Goal: Book appointment/travel/reservation

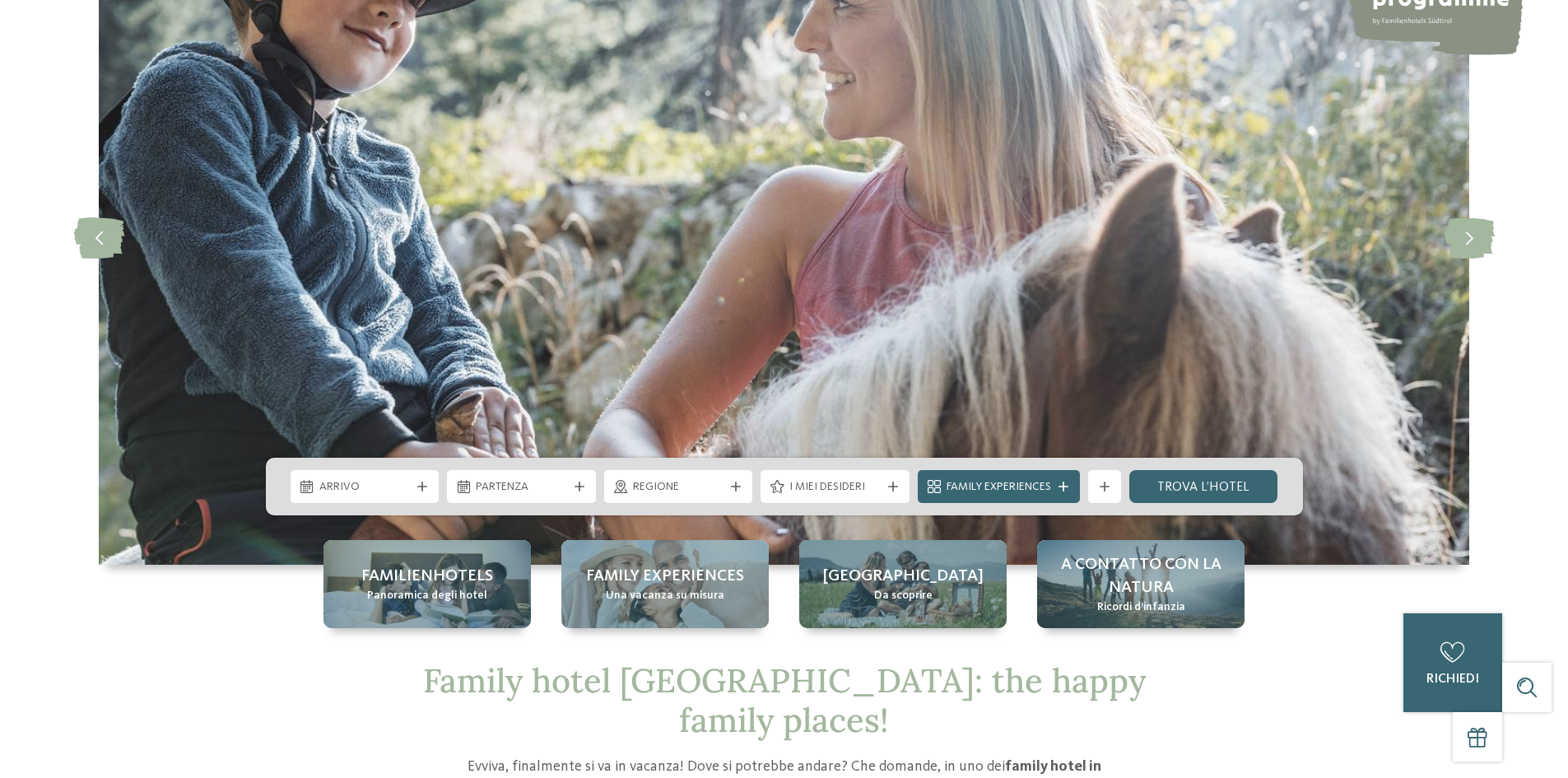
scroll to position [247, 0]
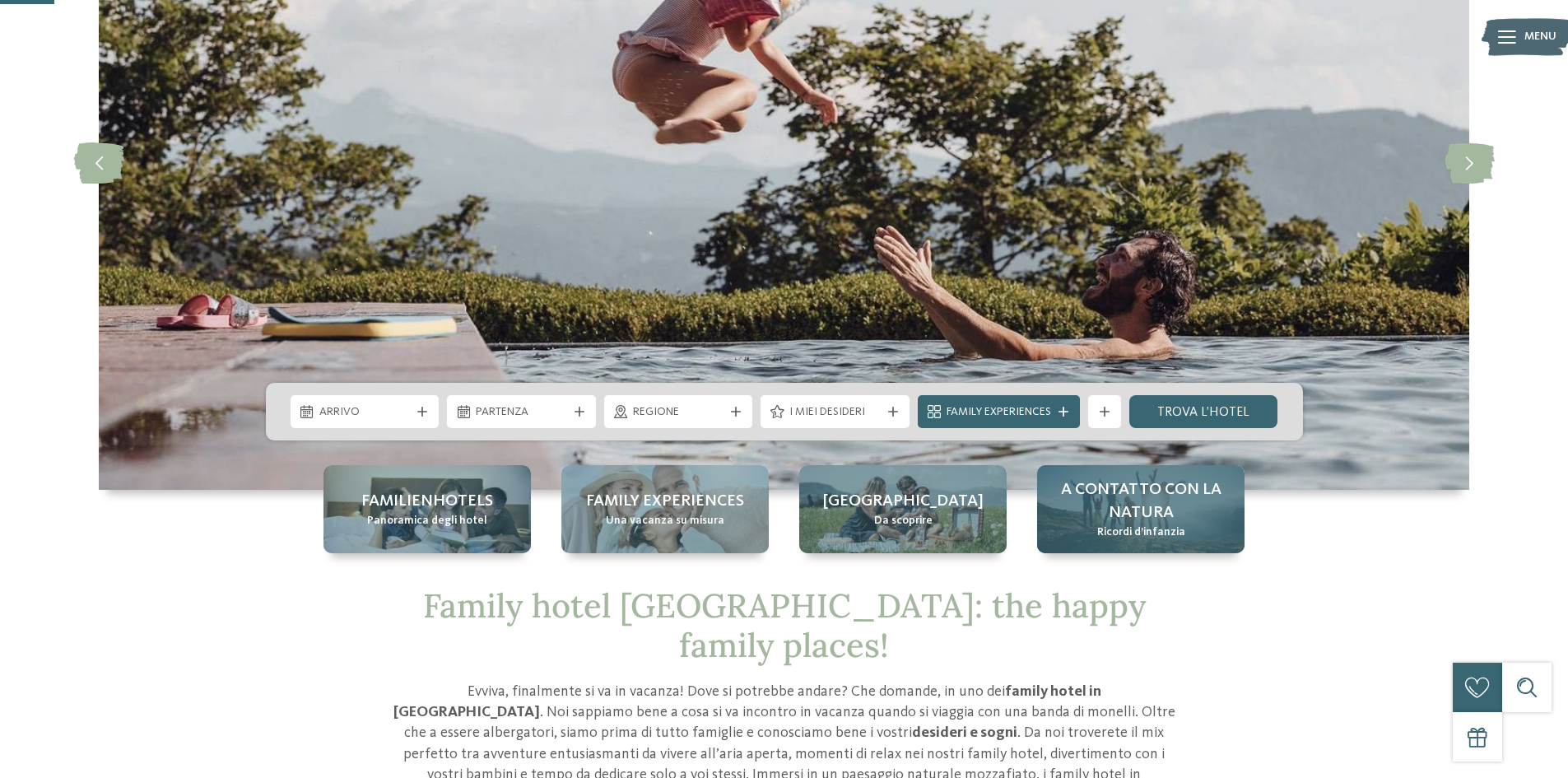
click at [1142, 506] on span "A contatto con la natura" at bounding box center [1141, 502] width 175 height 46
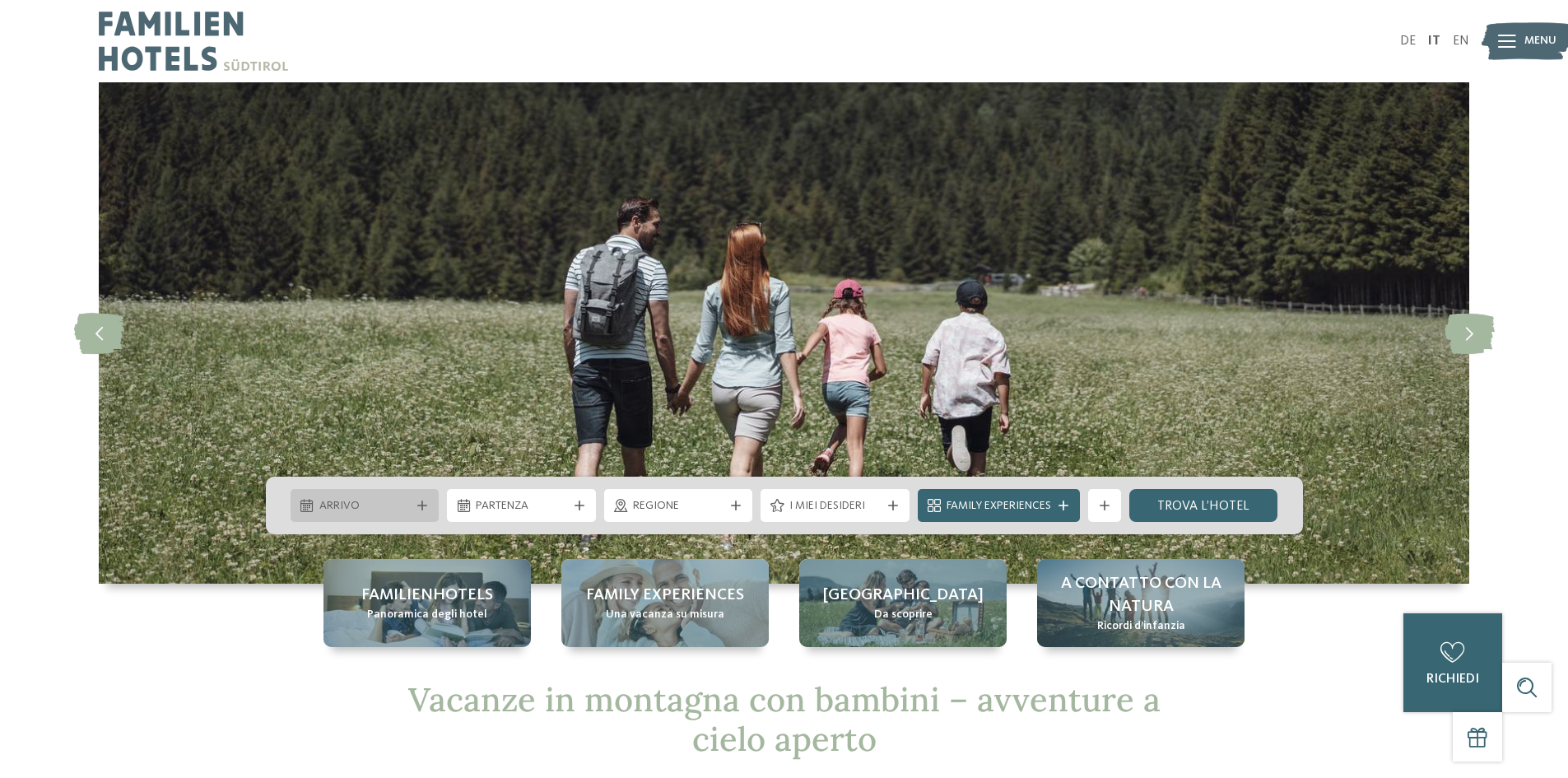
click at [395, 499] on span "Arrivo" at bounding box center [364, 506] width 91 height 17
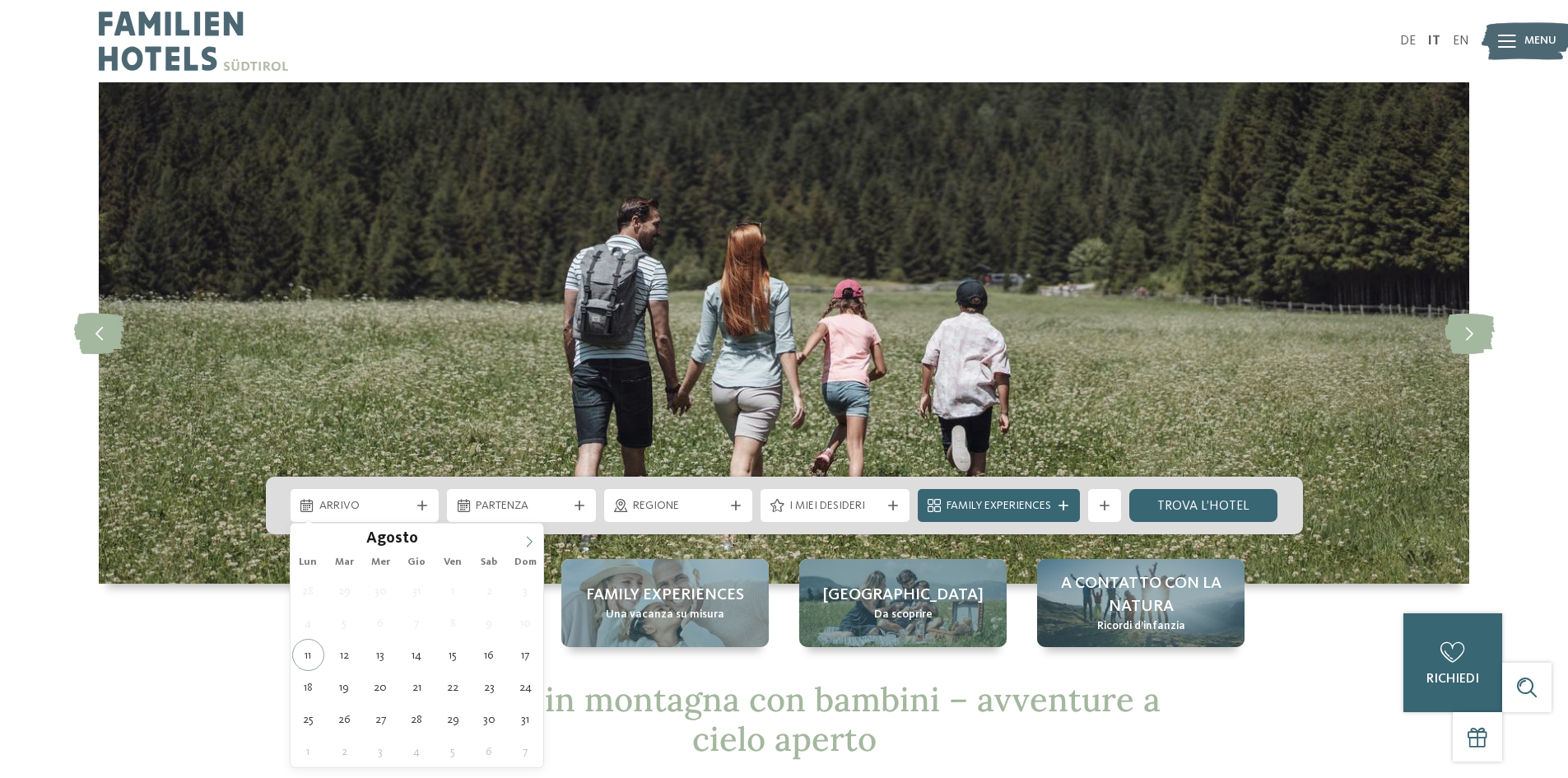
click at [527, 541] on icon at bounding box center [529, 541] width 12 height 12
click at [529, 540] on icon at bounding box center [529, 541] width 12 height 12
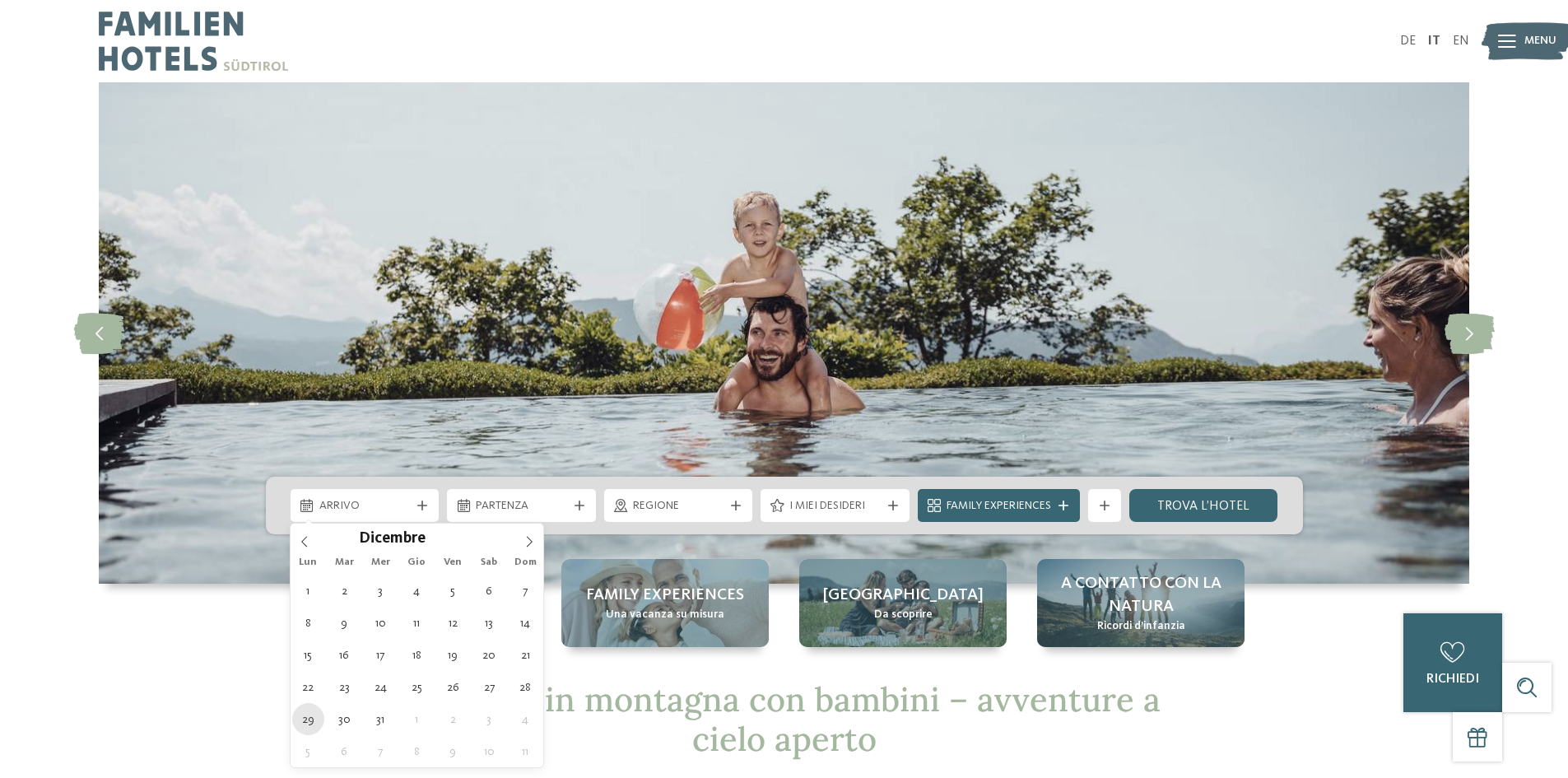
type div "29.12.2025"
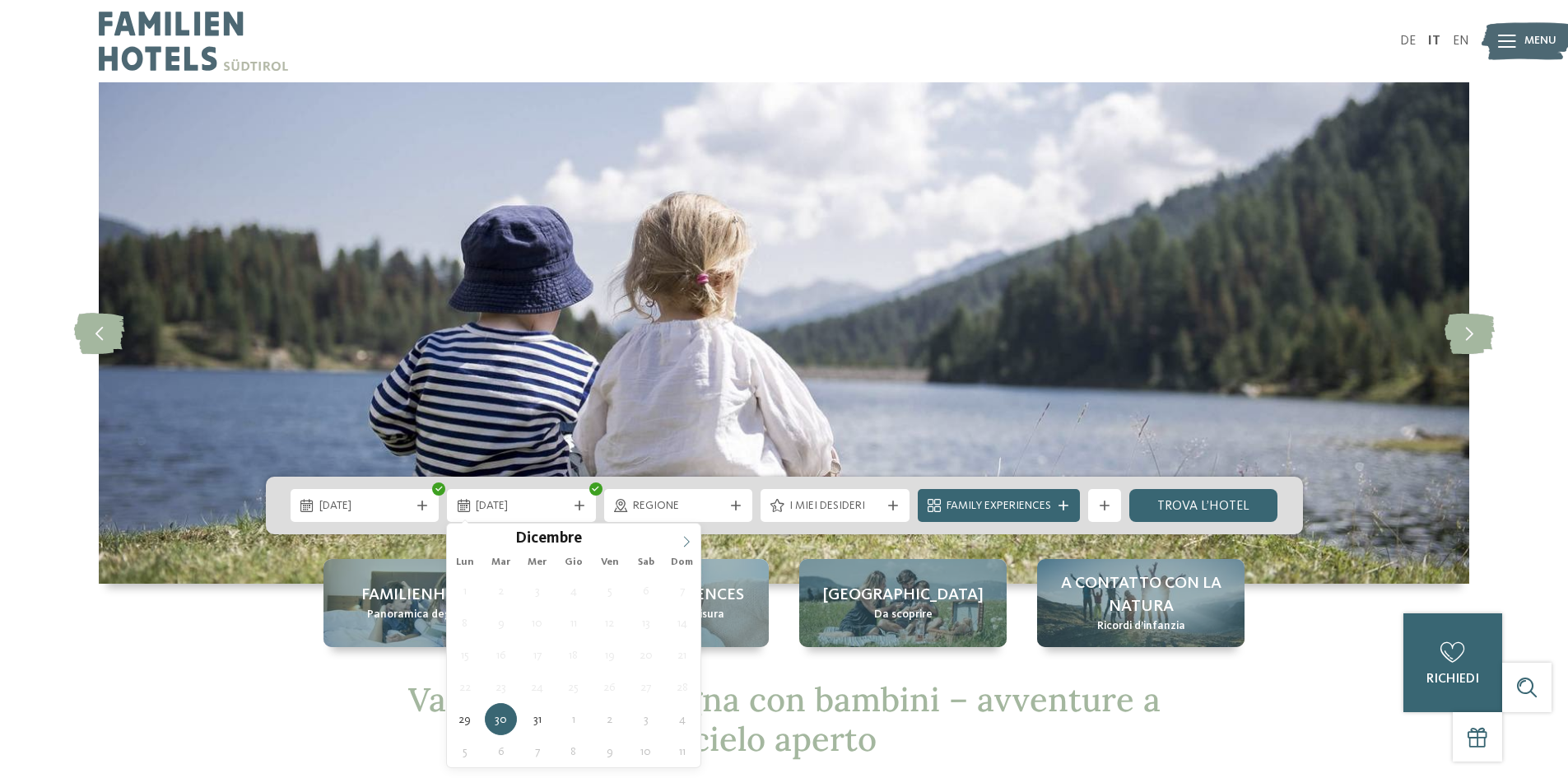
type input "****"
click at [683, 537] on icon at bounding box center [686, 541] width 12 height 12
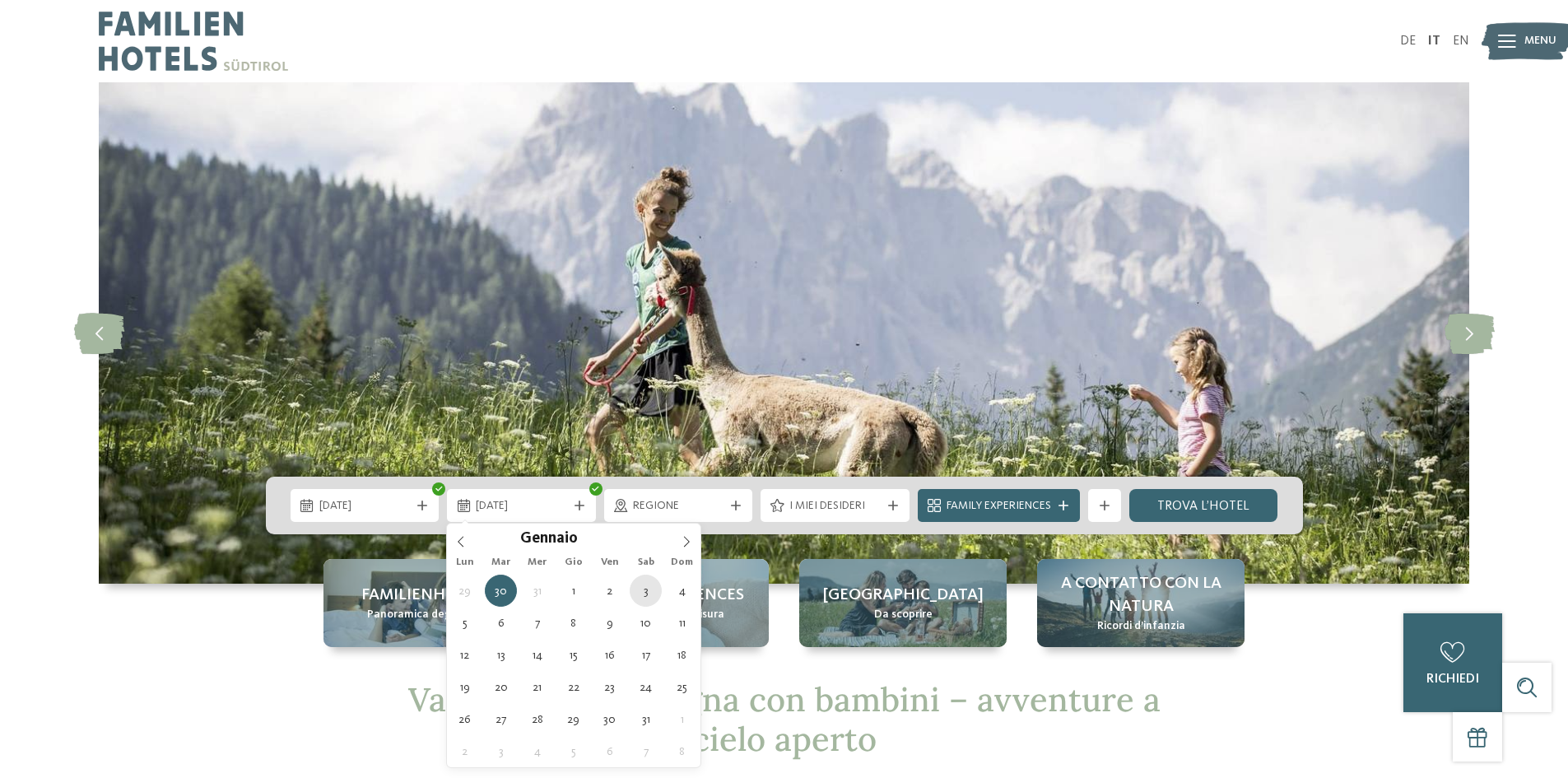
type div "03.01.2026"
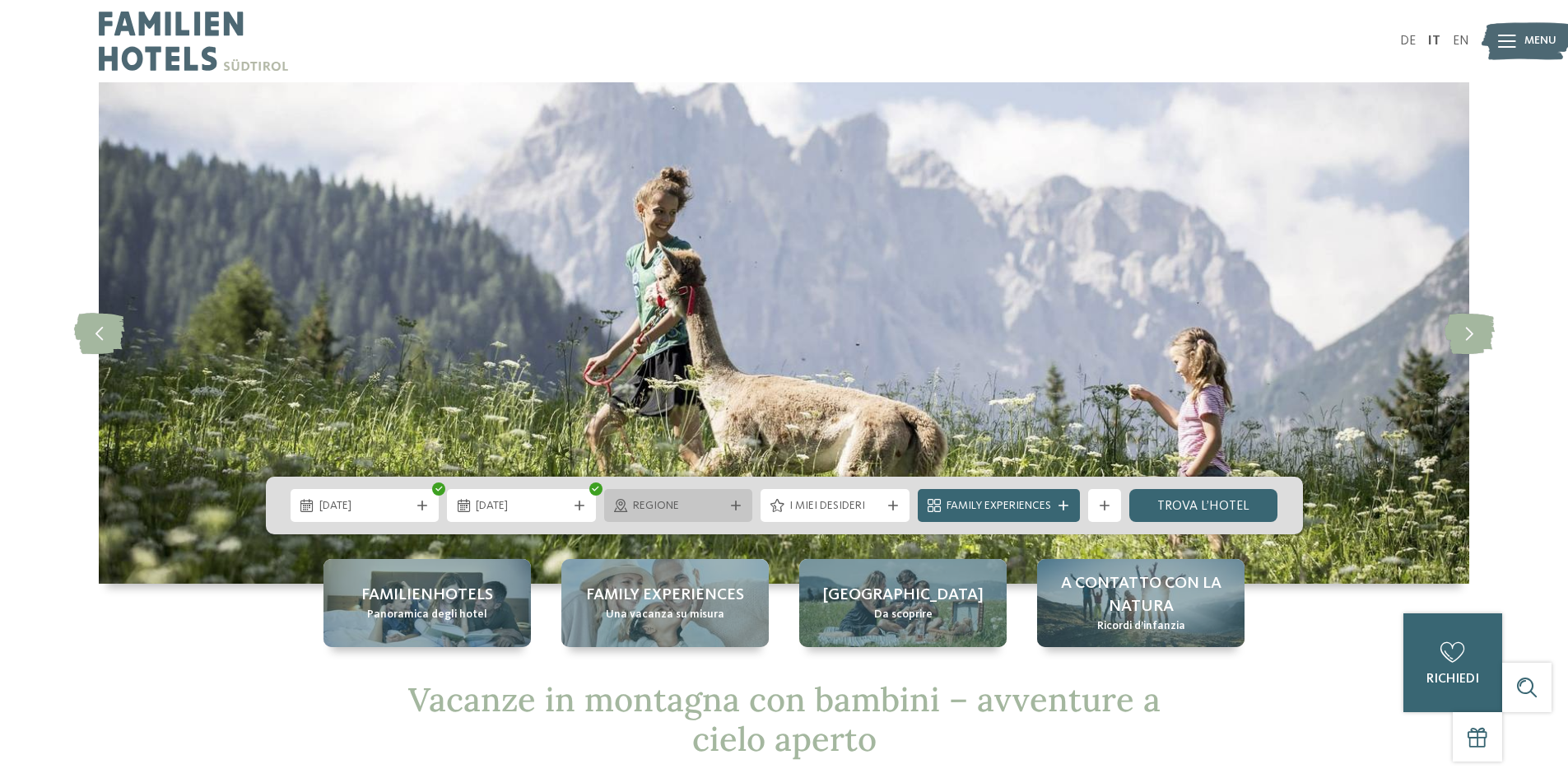
click at [722, 502] on span "Regione" at bounding box center [678, 506] width 91 height 17
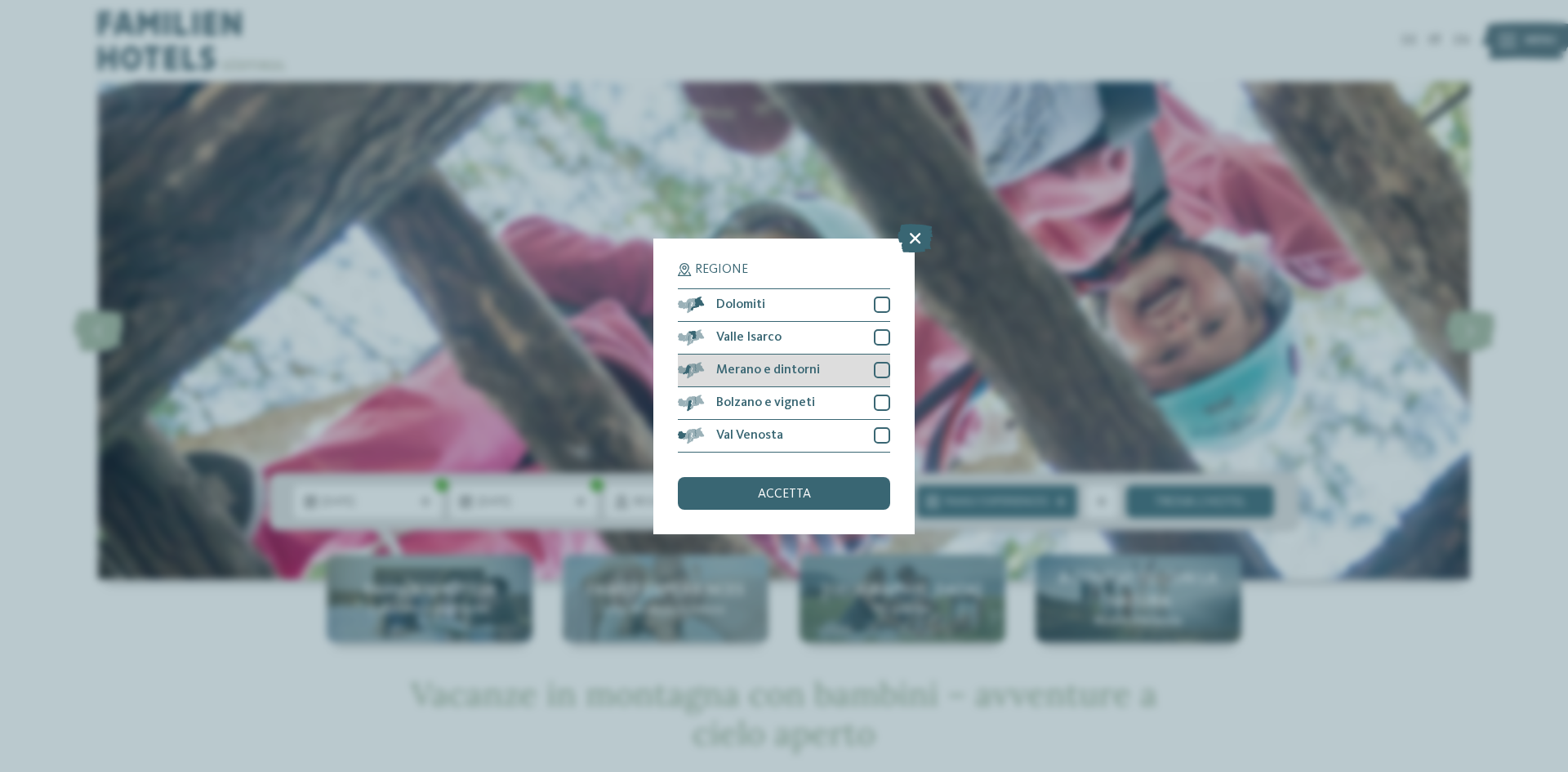
click at [829, 370] on div "Merano e dintorni" at bounding box center [784, 370] width 212 height 33
click at [796, 493] on span "accetta" at bounding box center [784, 493] width 53 height 13
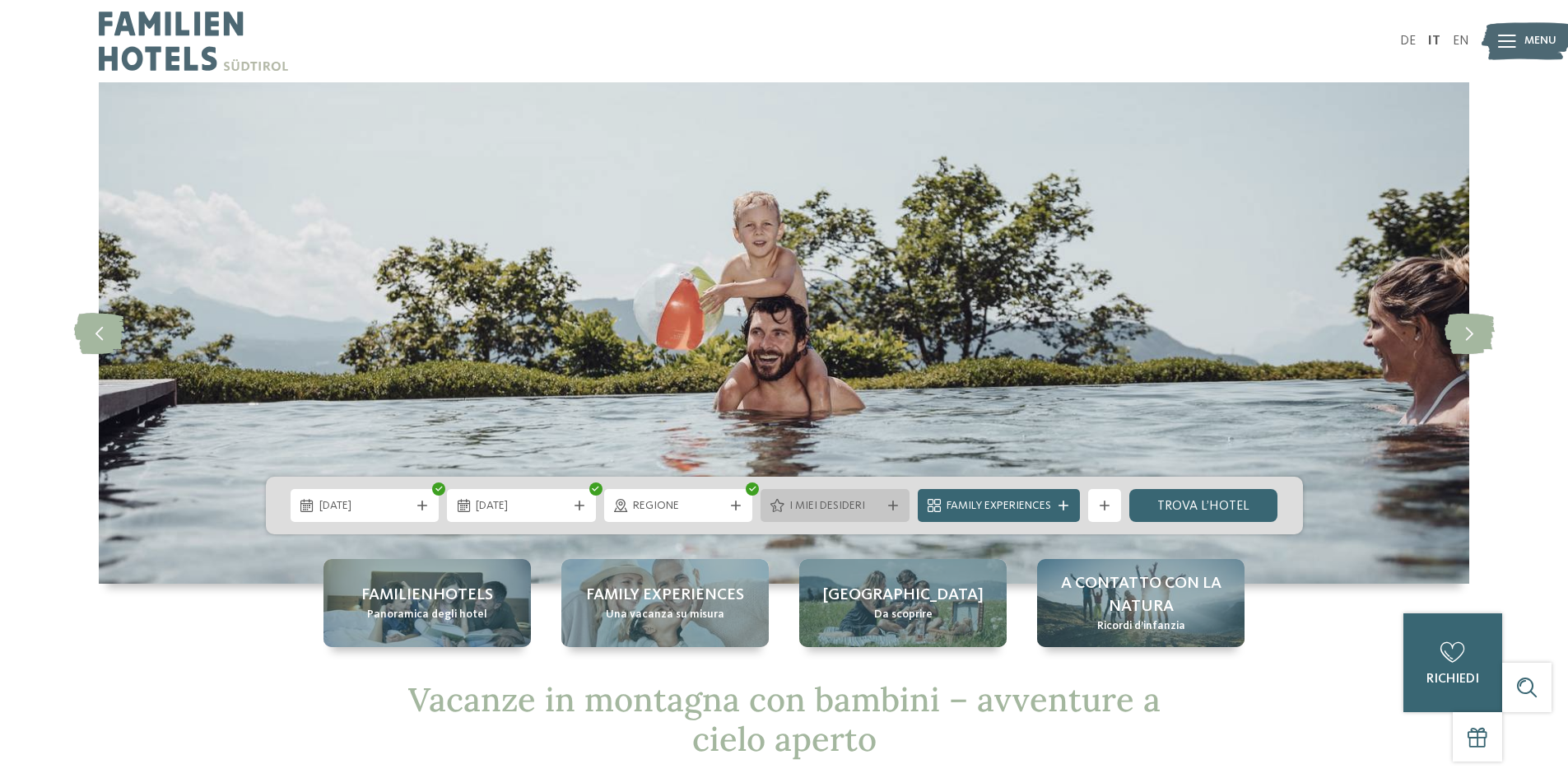
click at [893, 501] on icon at bounding box center [893, 505] width 10 height 10
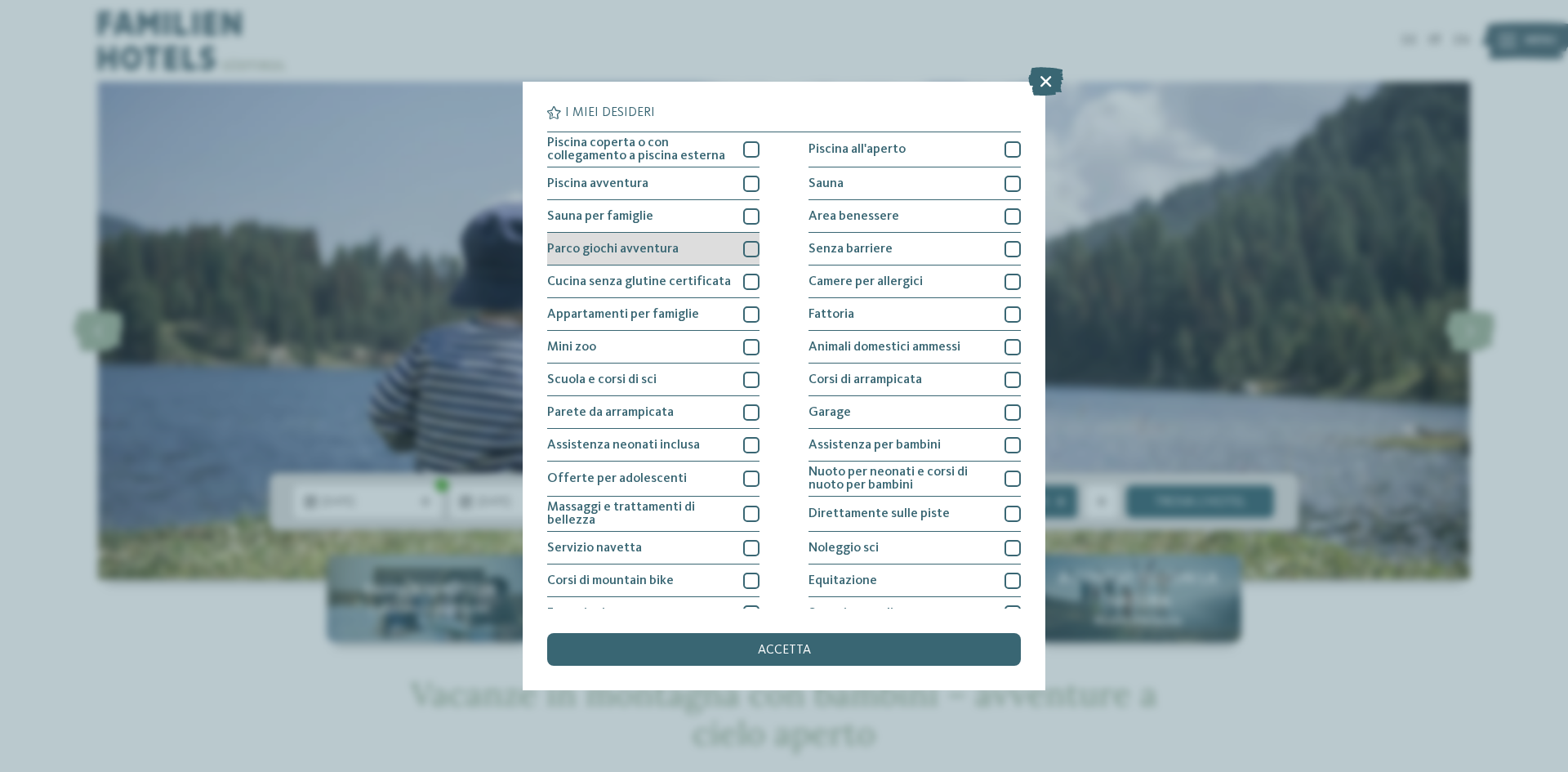
click at [748, 249] on div at bounding box center [751, 249] width 17 height 17
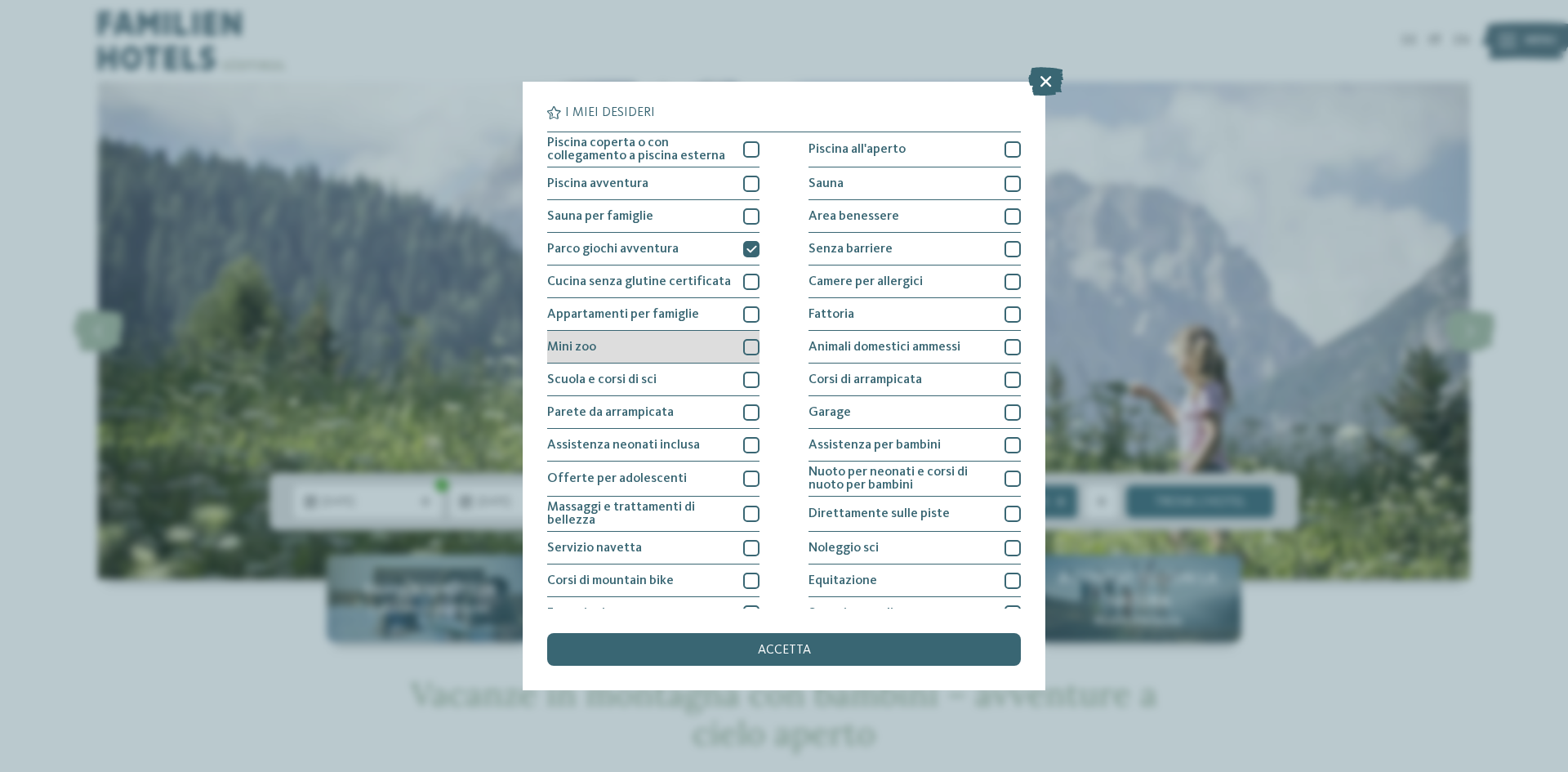
click at [745, 348] on div at bounding box center [751, 346] width 17 height 17
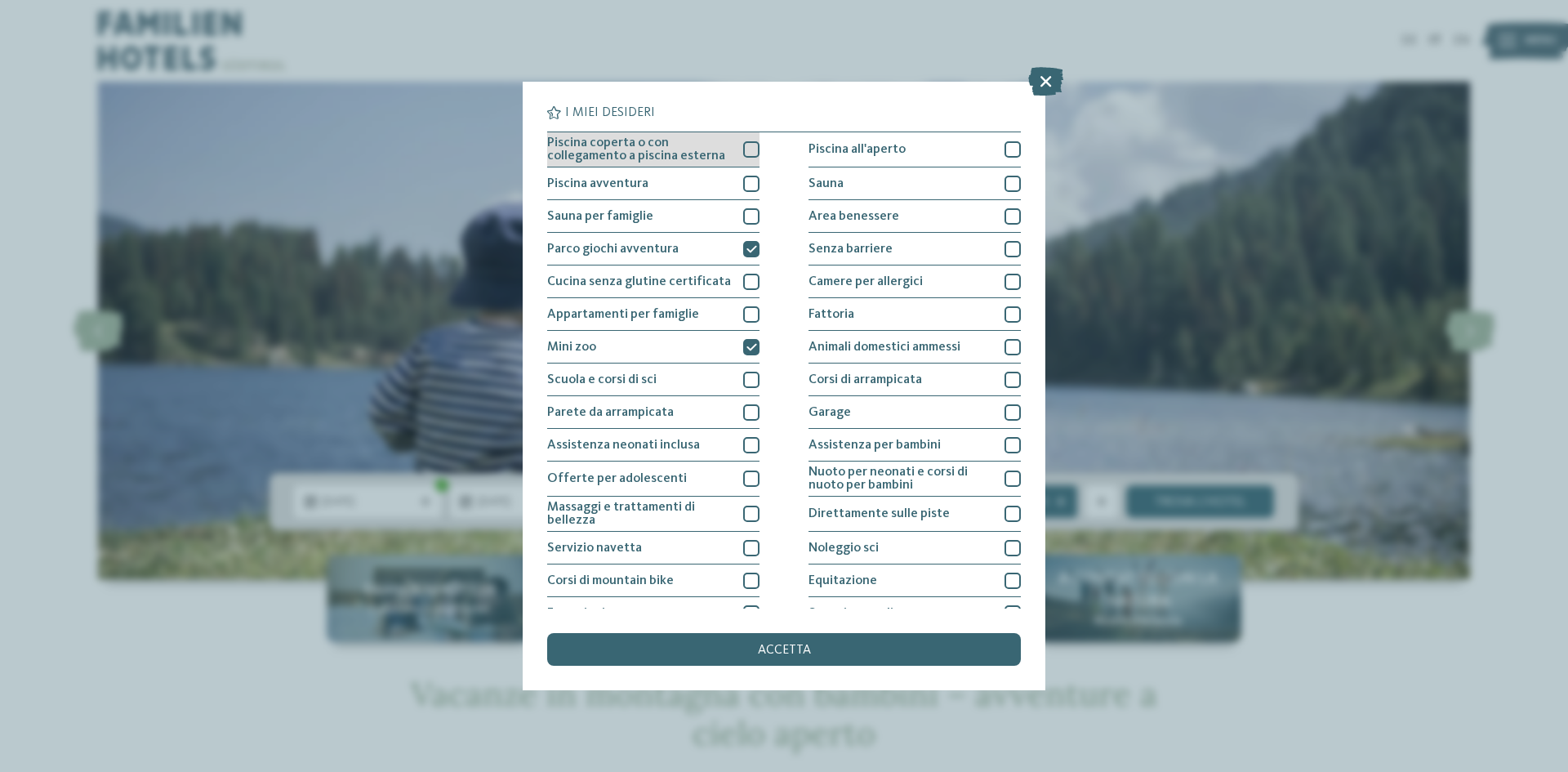
click at [751, 151] on div at bounding box center [751, 149] width 17 height 17
click at [792, 653] on span "accetta" at bounding box center [784, 650] width 53 height 13
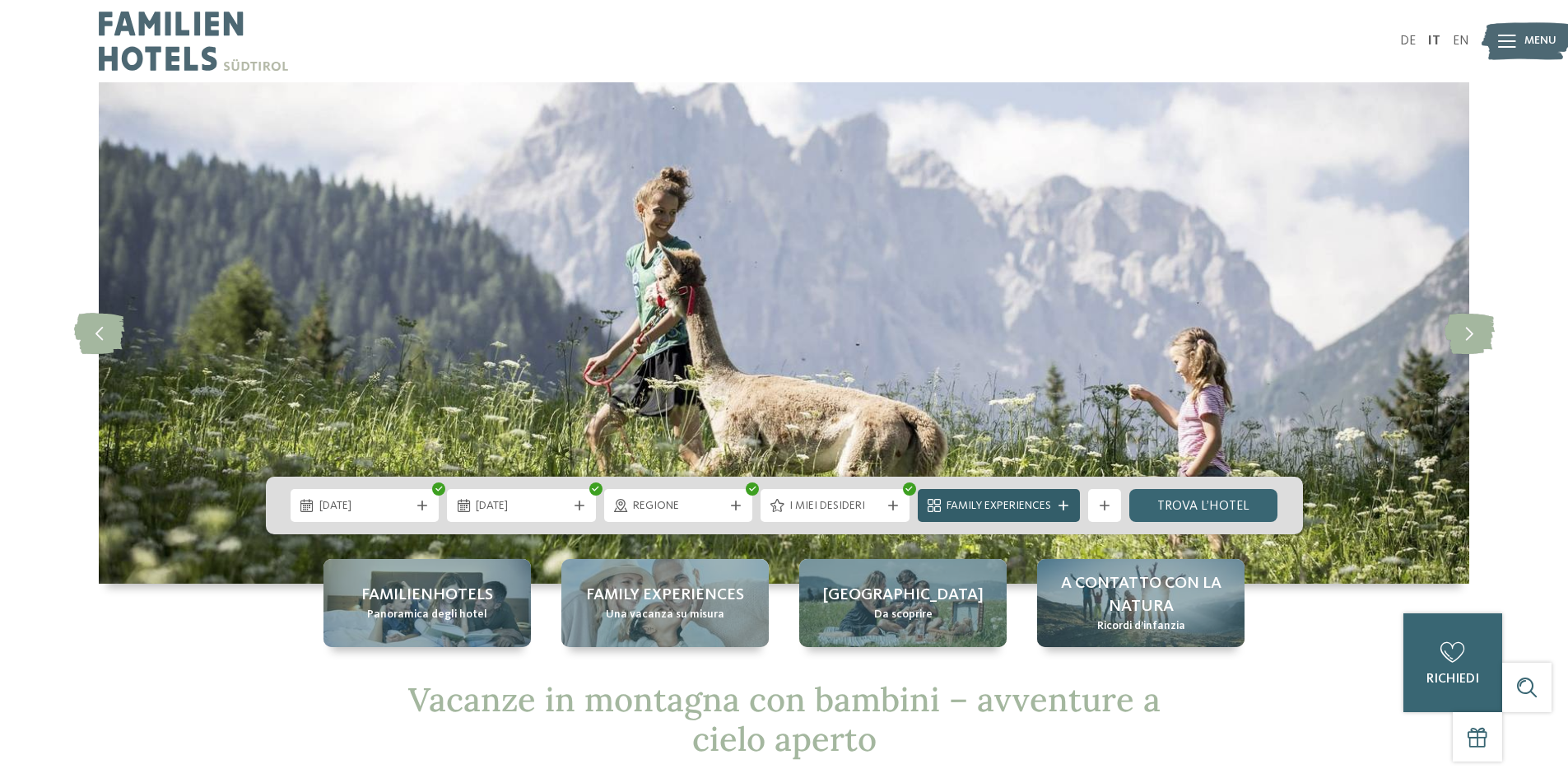
click at [1057, 507] on div at bounding box center [1064, 505] width 17 height 10
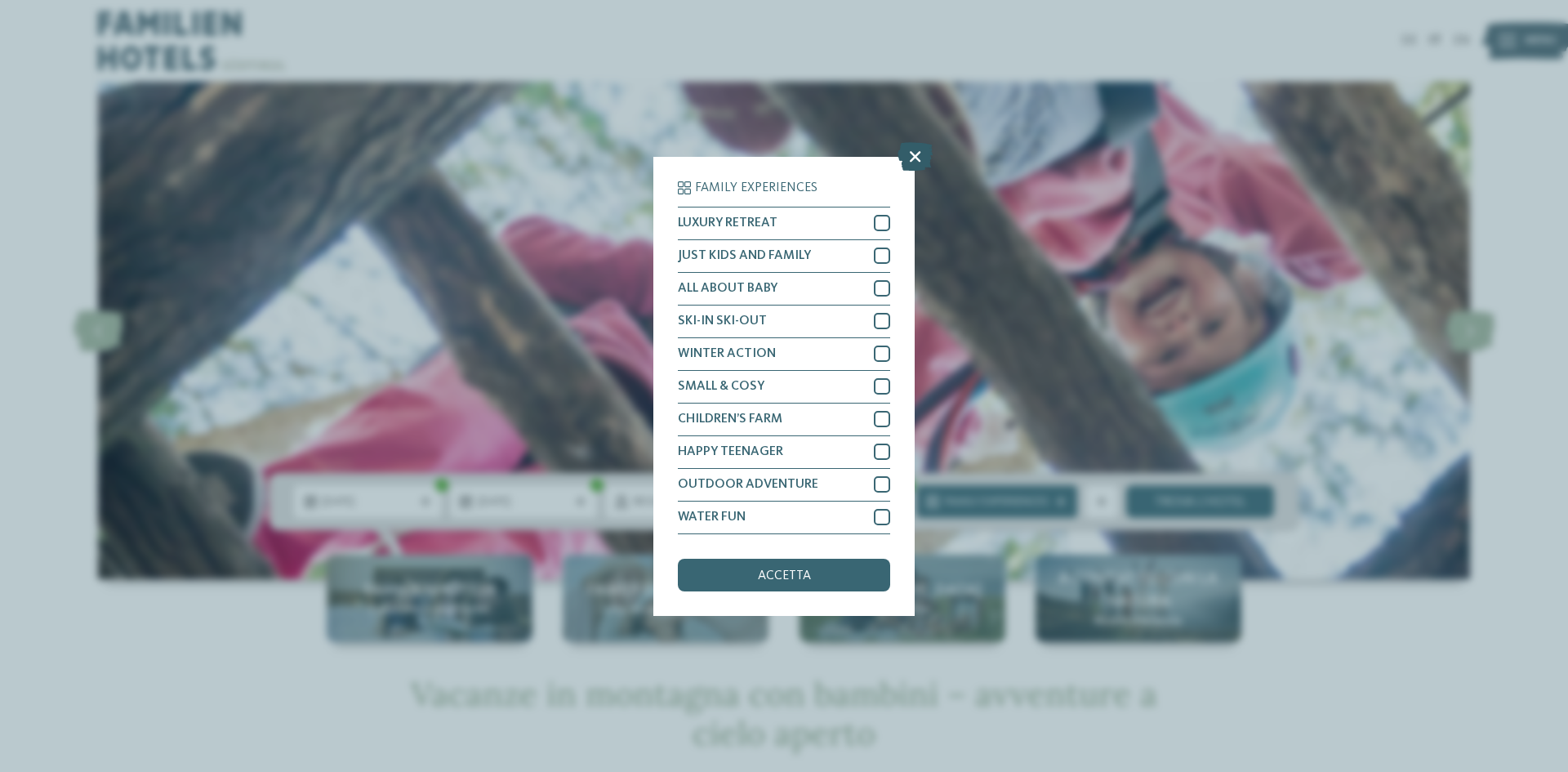
click at [908, 155] on icon at bounding box center [915, 156] width 35 height 29
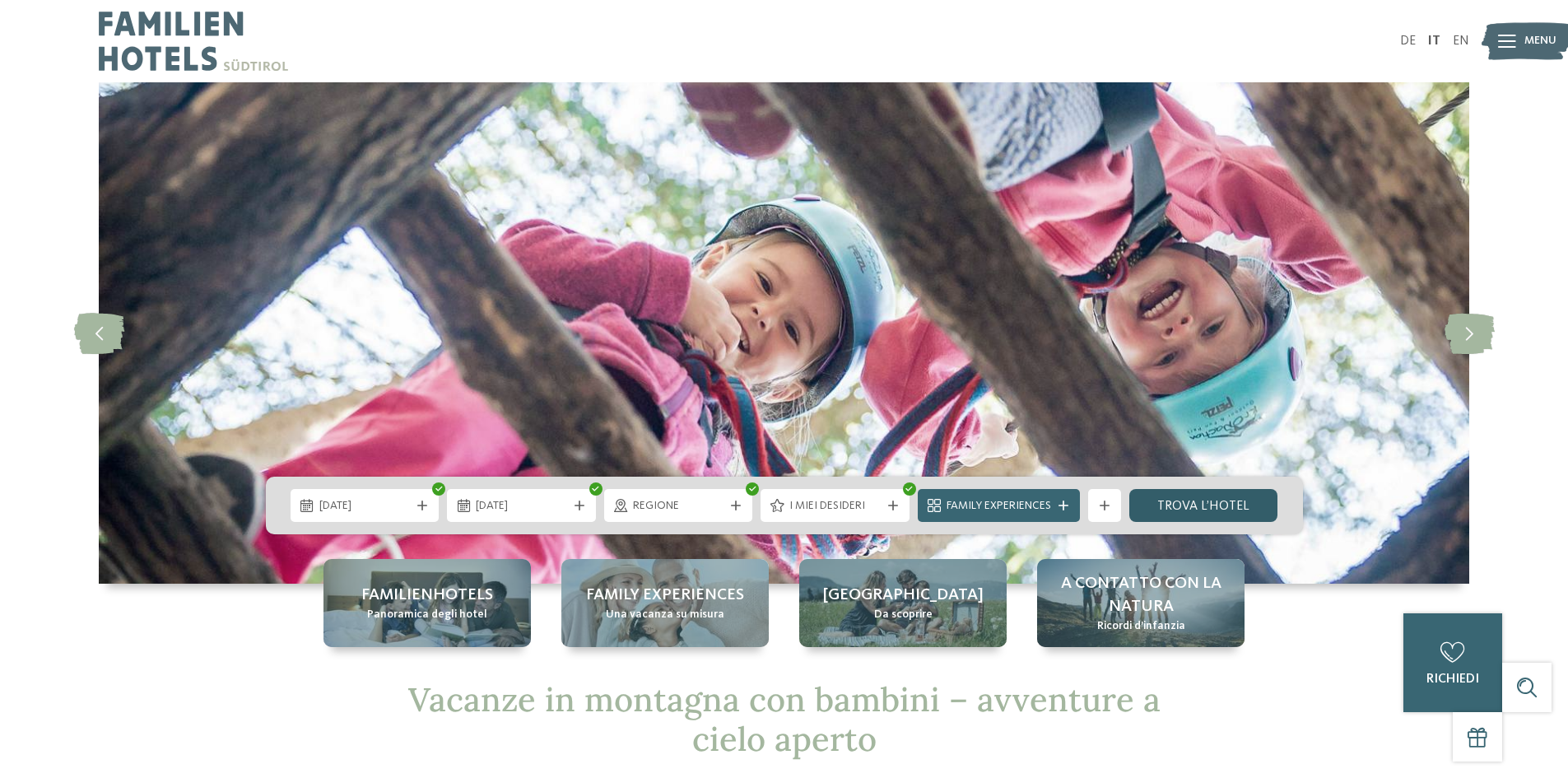
click at [1205, 506] on link "trova l’hotel" at bounding box center [1204, 505] width 149 height 33
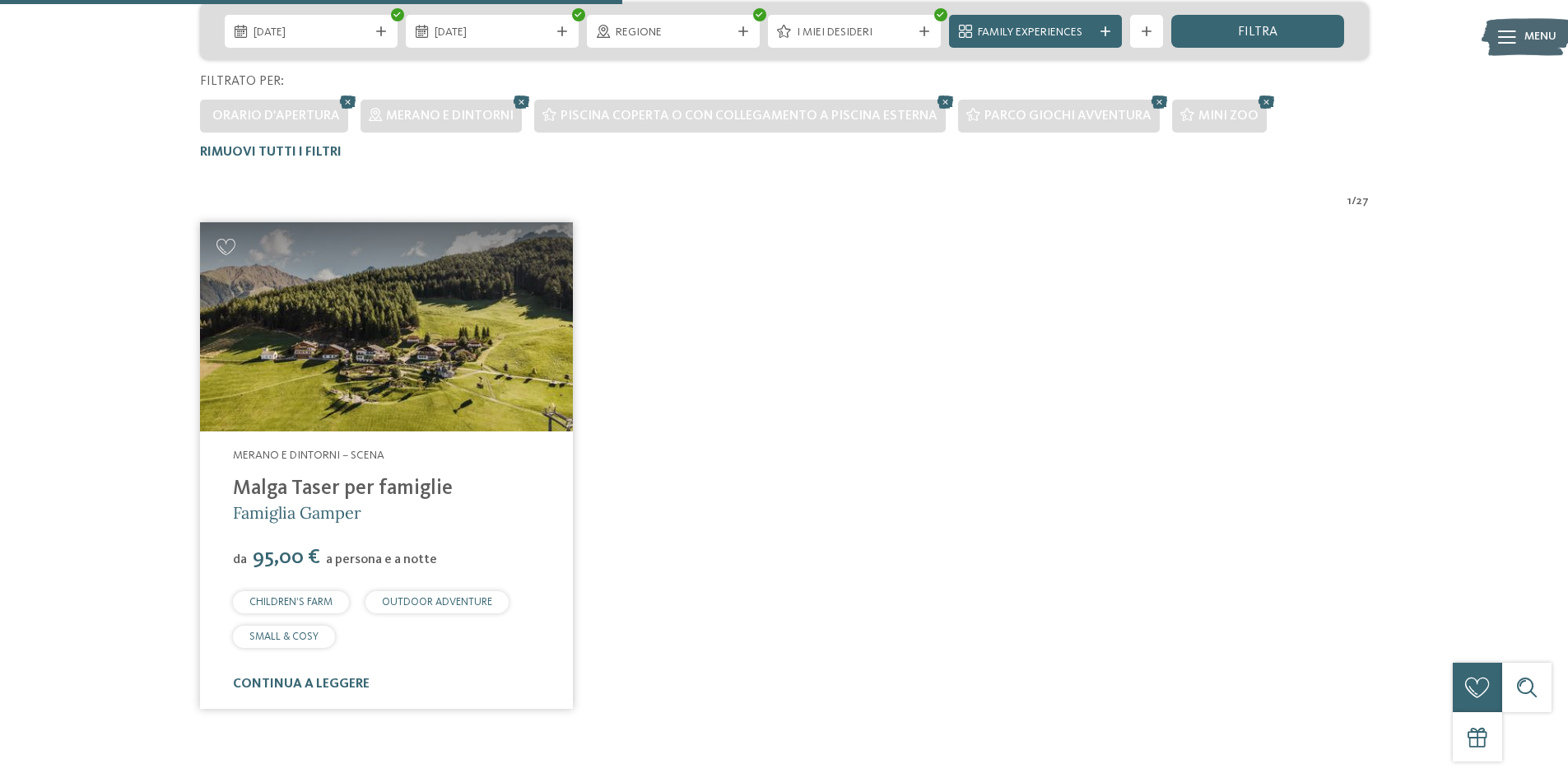
scroll to position [540, 0]
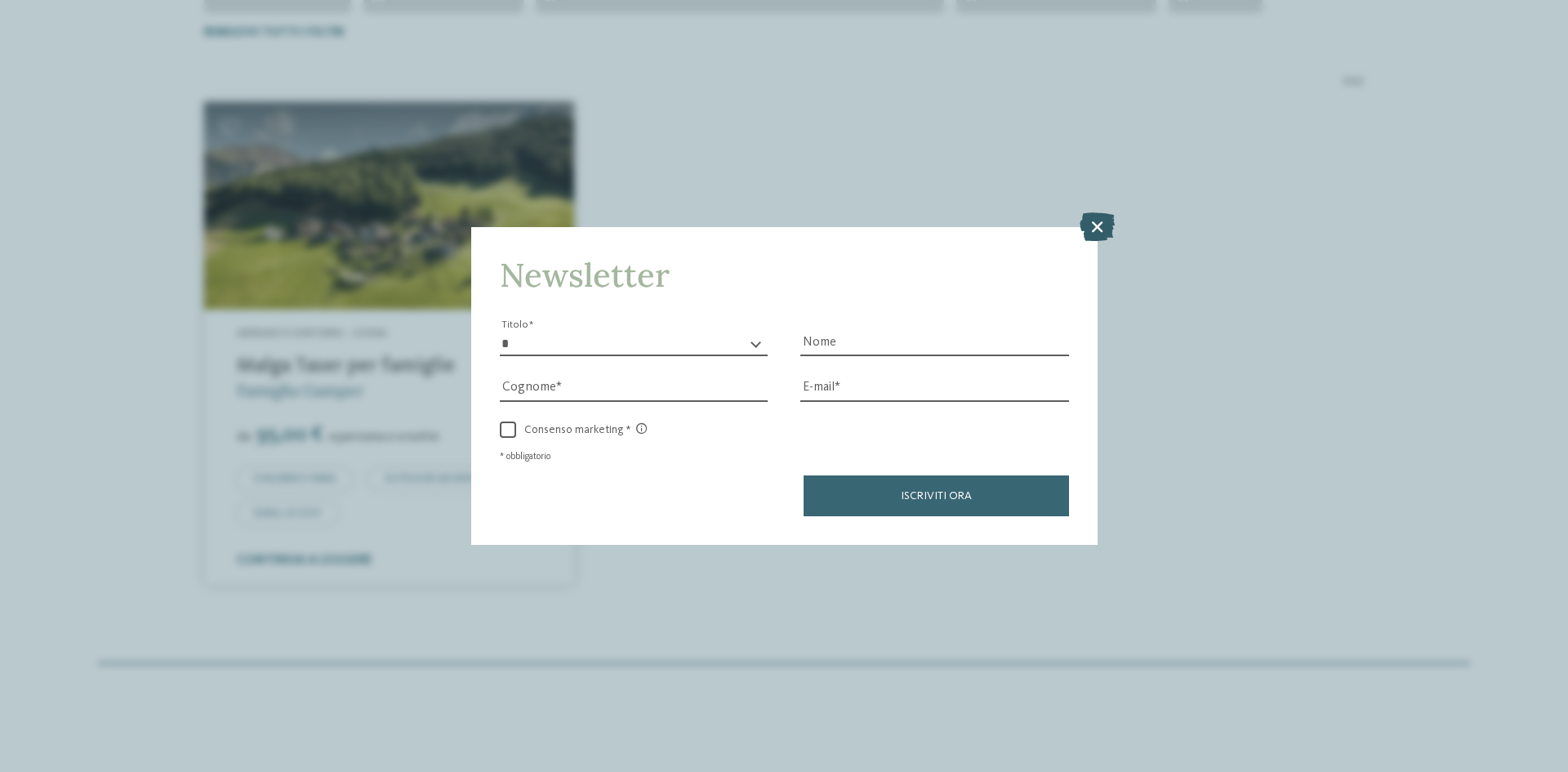
click at [1094, 222] on icon at bounding box center [1098, 226] width 35 height 29
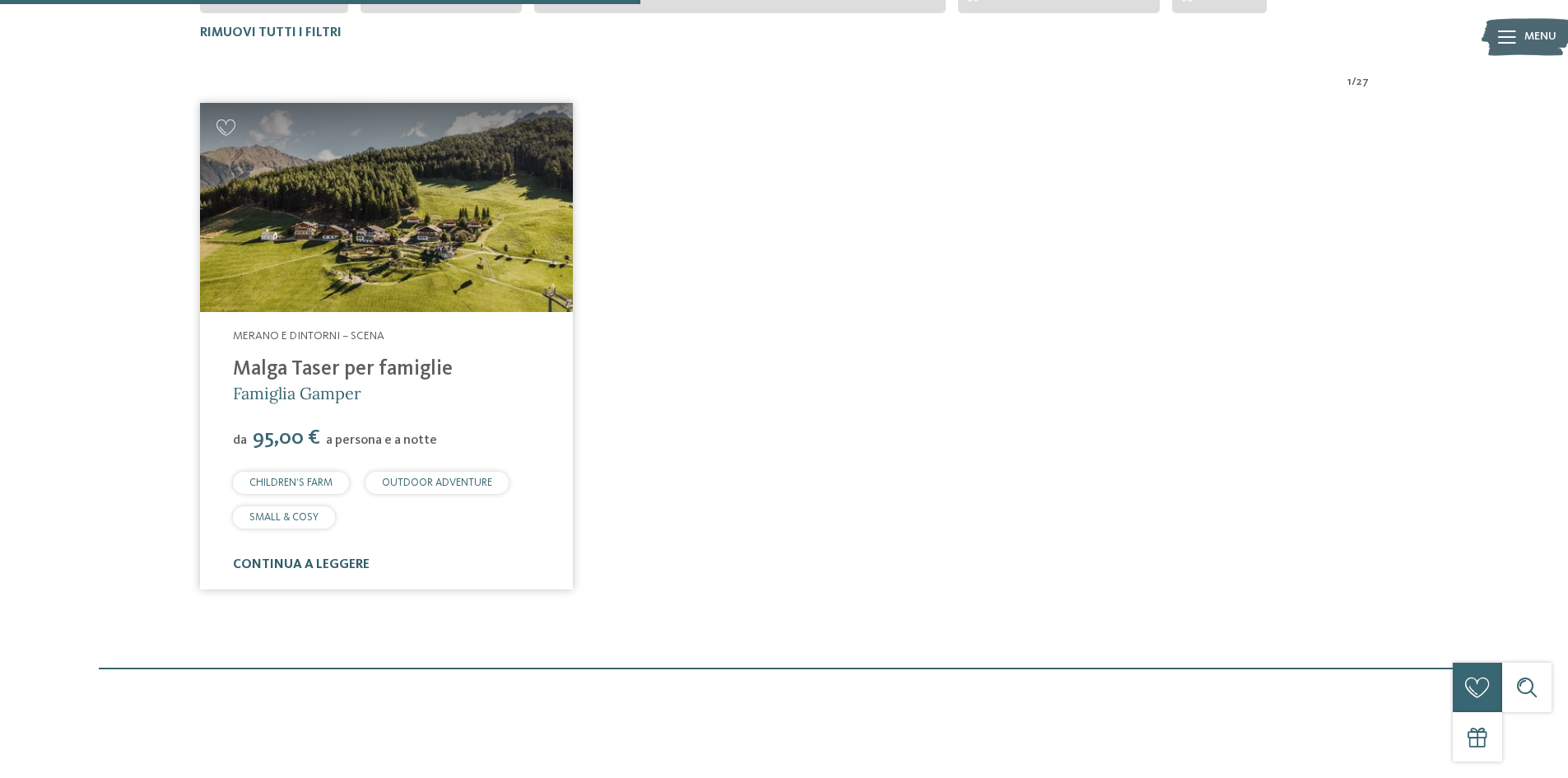
click at [289, 564] on link "continua a leggere" at bounding box center [301, 564] width 137 height 13
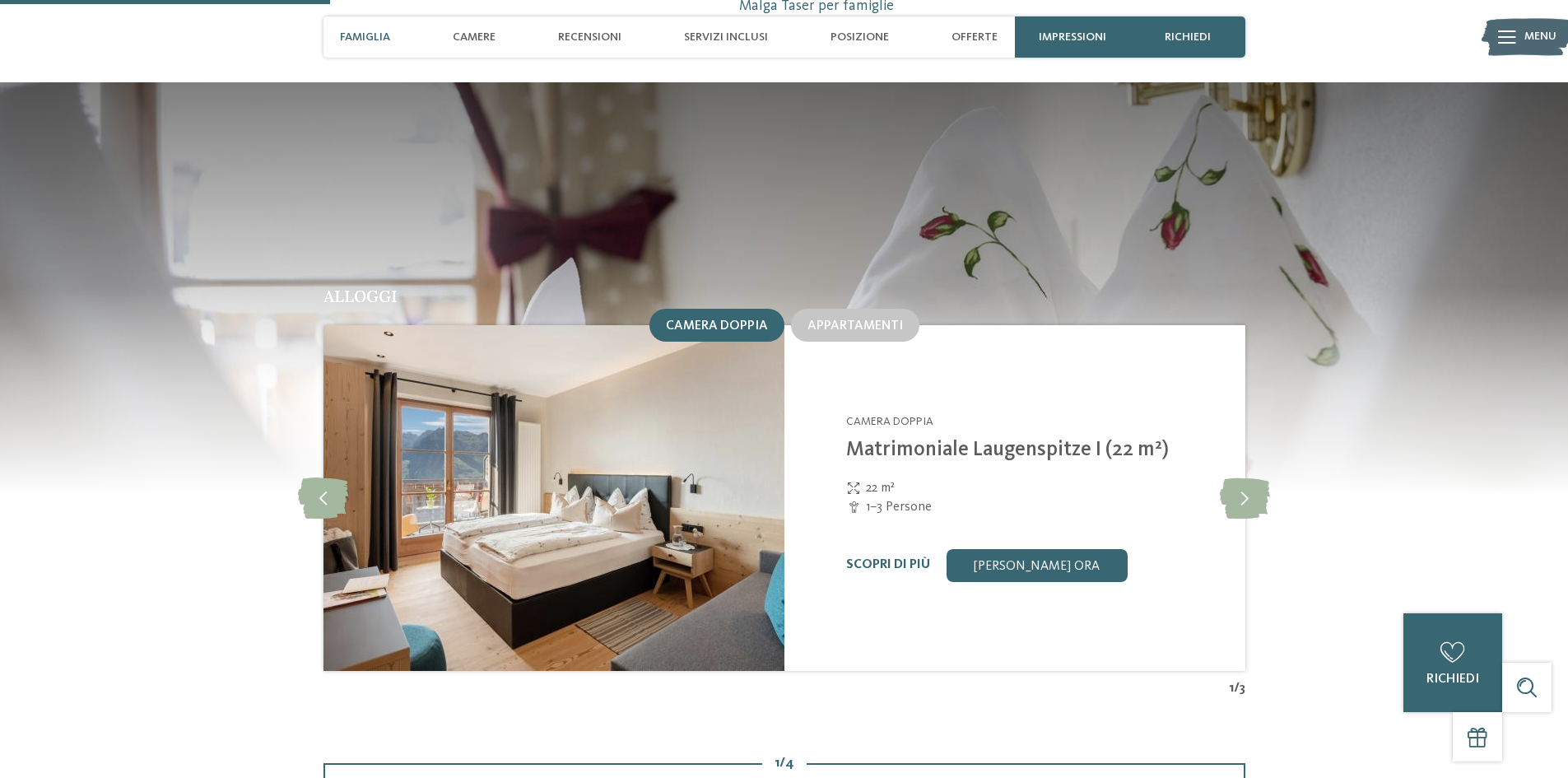
scroll to position [1564, 0]
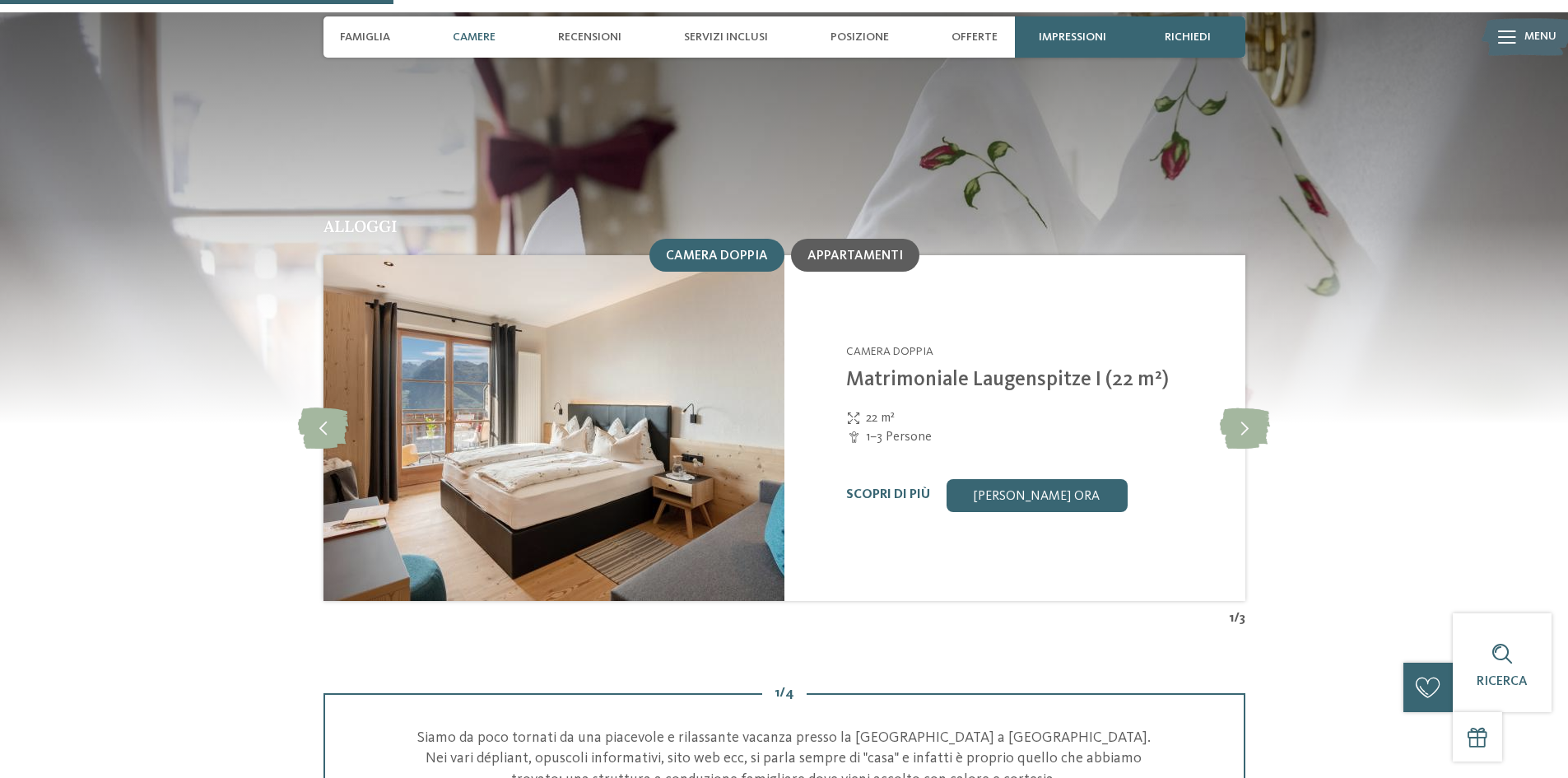
click at [845, 243] on div "Appartamenti" at bounding box center [855, 254] width 129 height 33
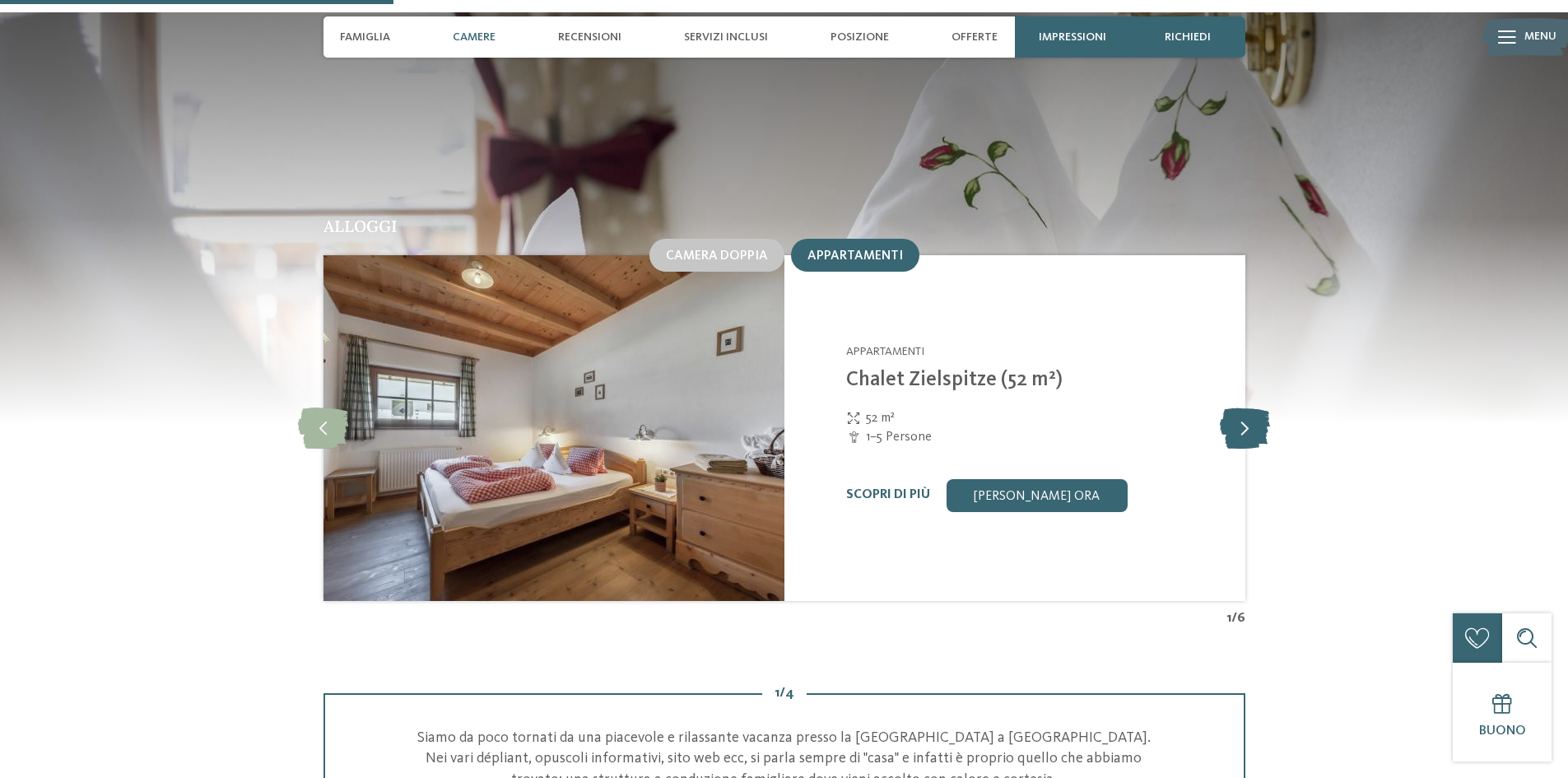
click at [1247, 408] on icon at bounding box center [1244, 428] width 51 height 41
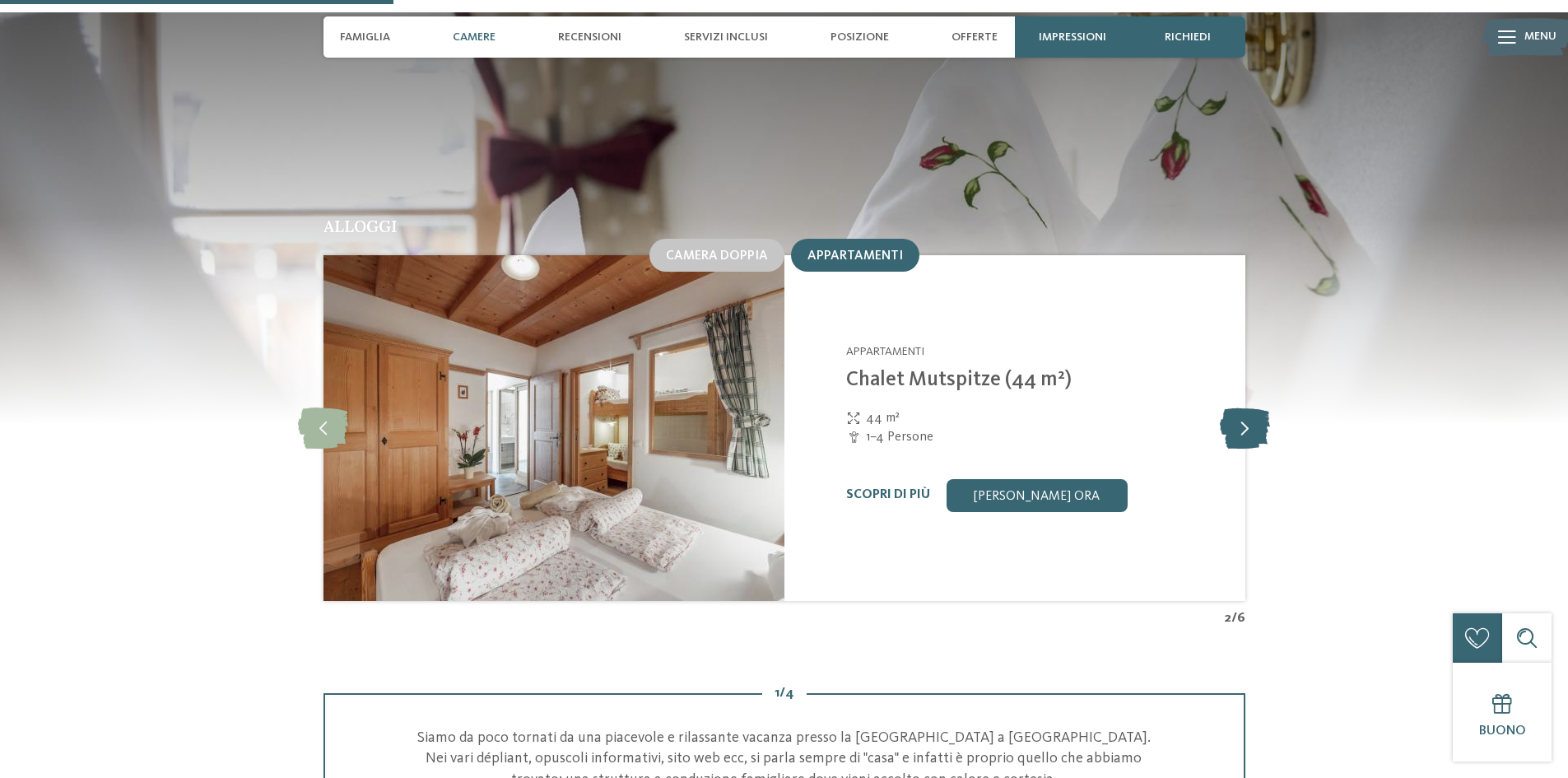
click at [1247, 408] on icon at bounding box center [1244, 428] width 51 height 41
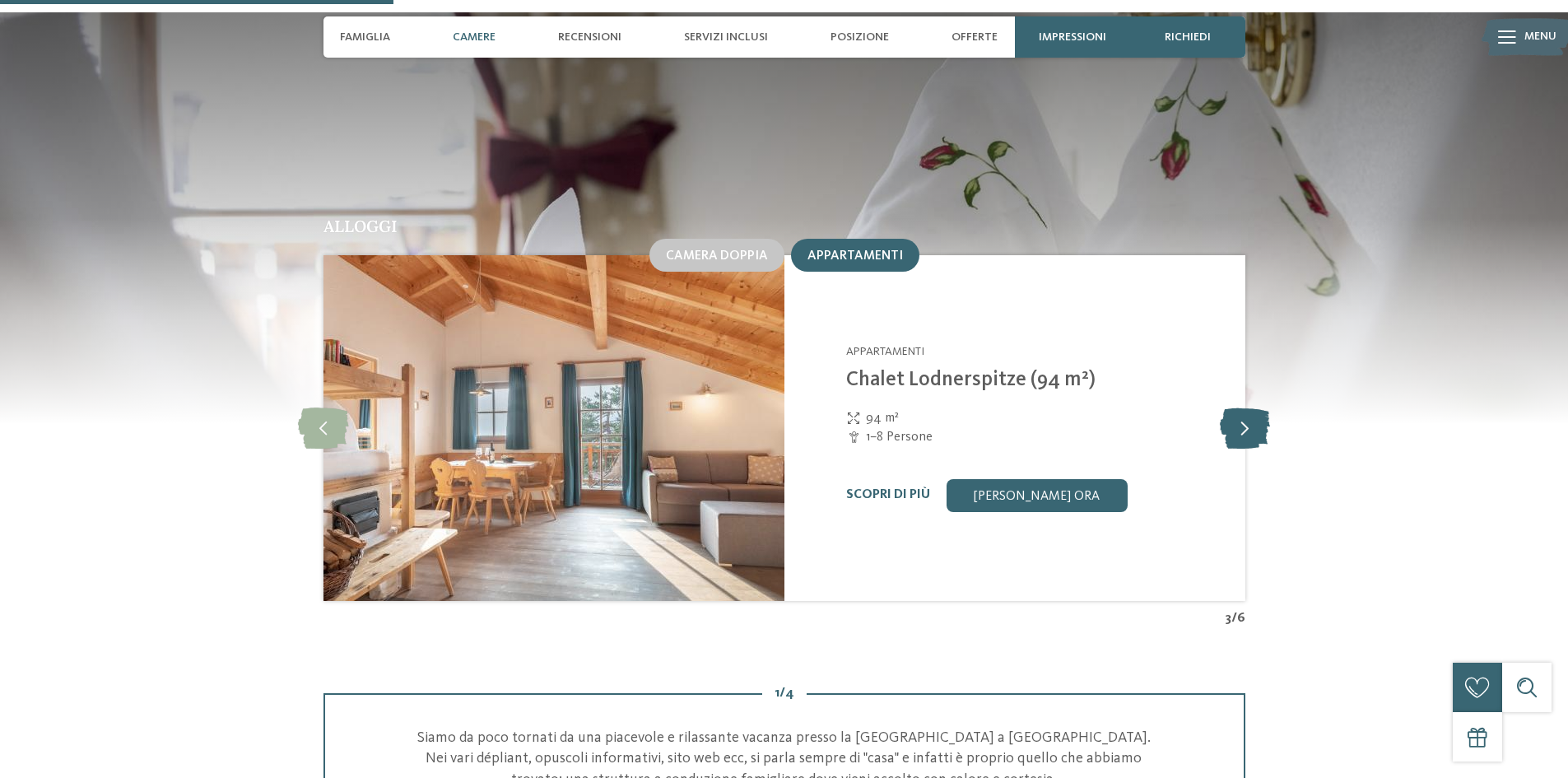
click at [1247, 408] on icon at bounding box center [1244, 428] width 51 height 41
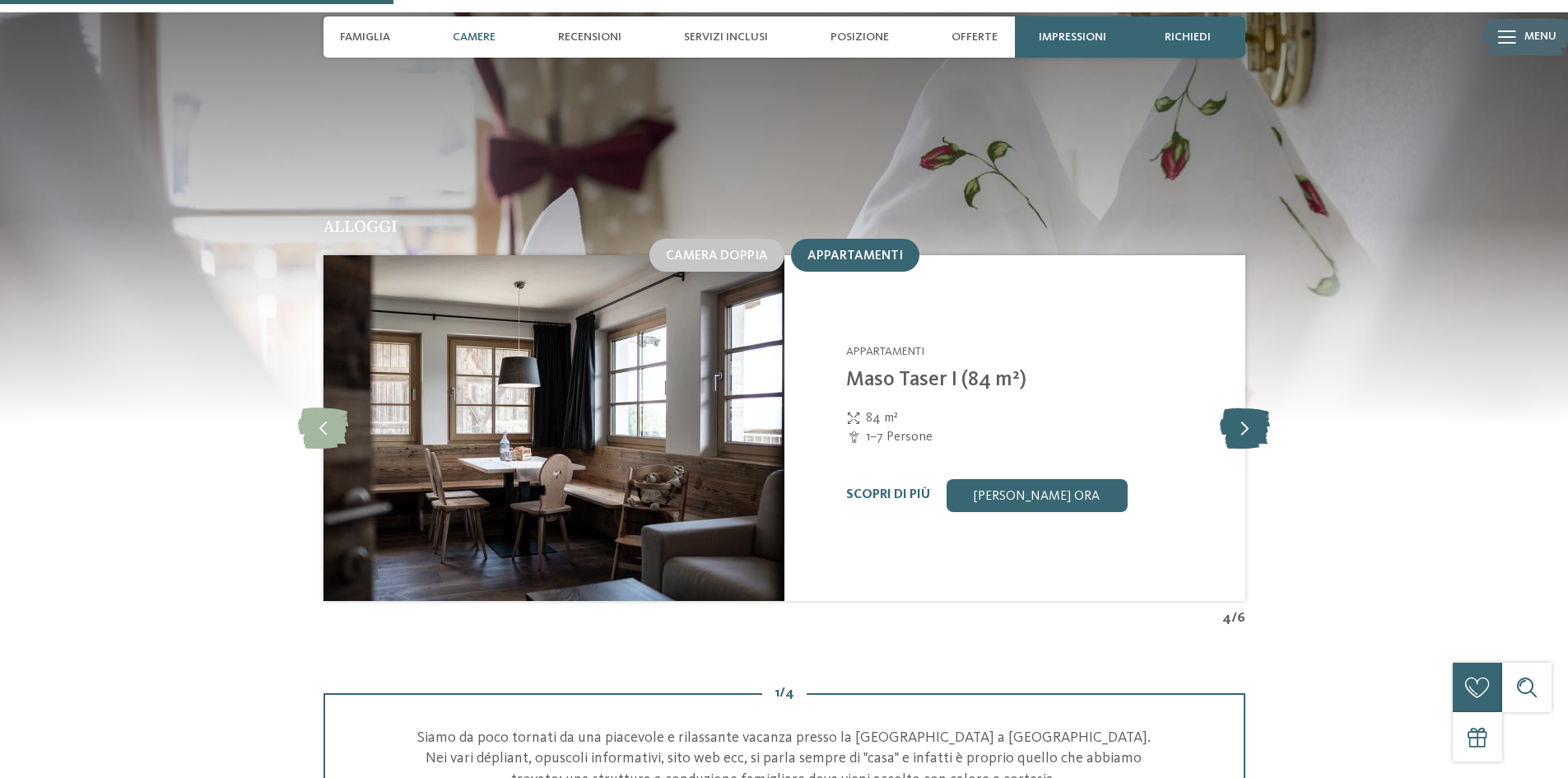
click at [1246, 408] on icon at bounding box center [1244, 428] width 51 height 41
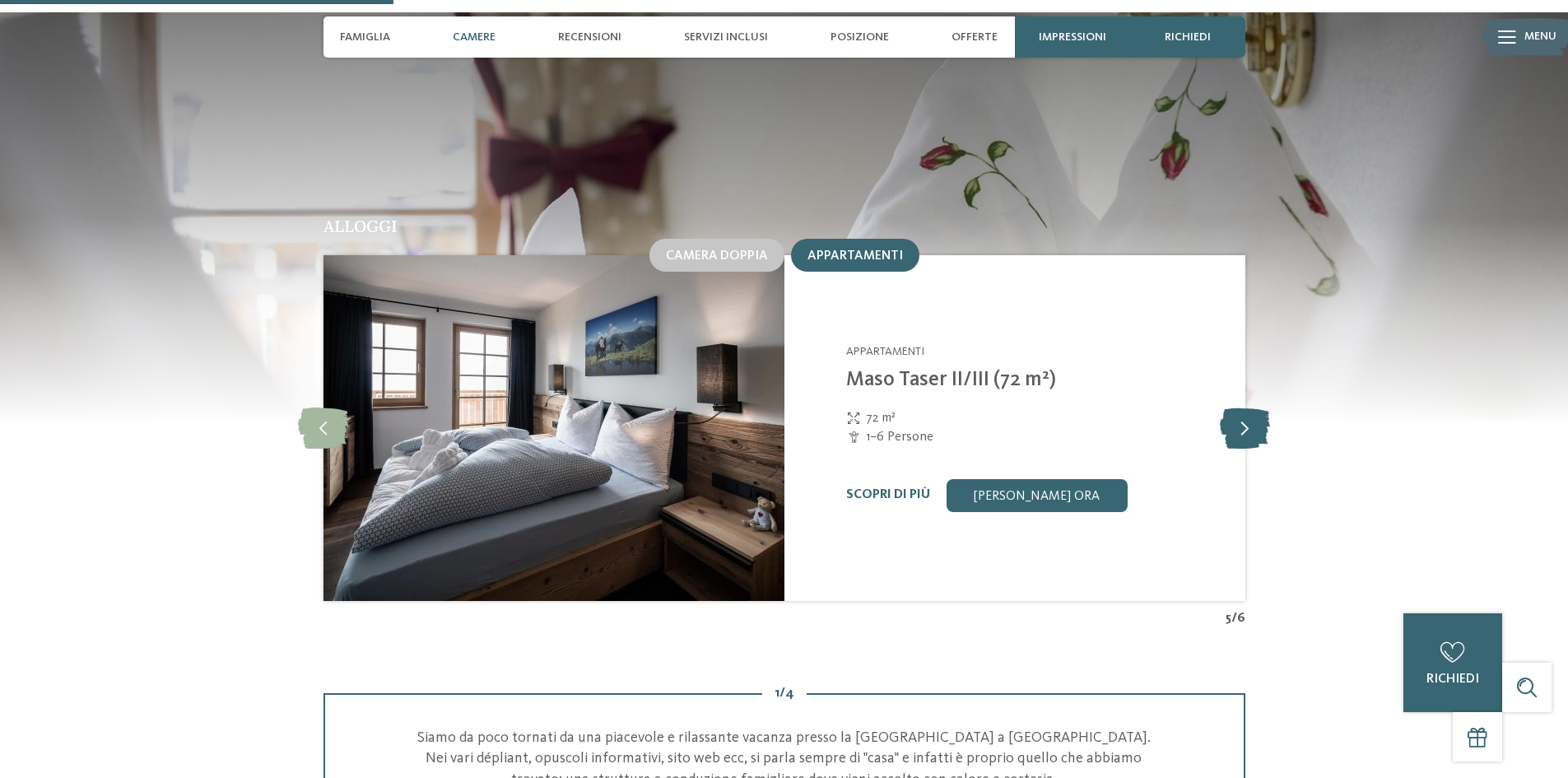
click at [1246, 408] on icon at bounding box center [1244, 428] width 51 height 41
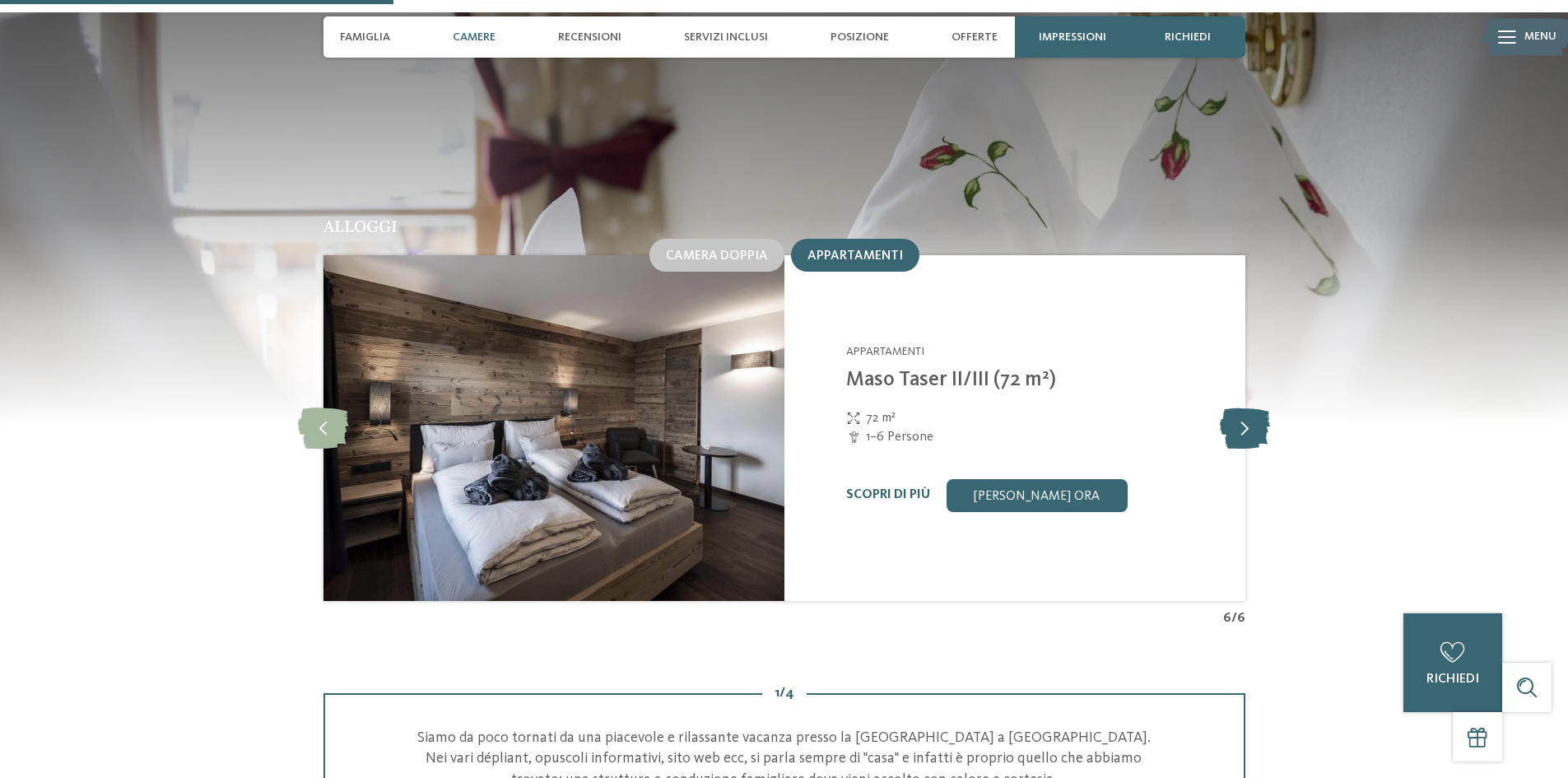
click at [1243, 408] on icon at bounding box center [1244, 428] width 51 height 41
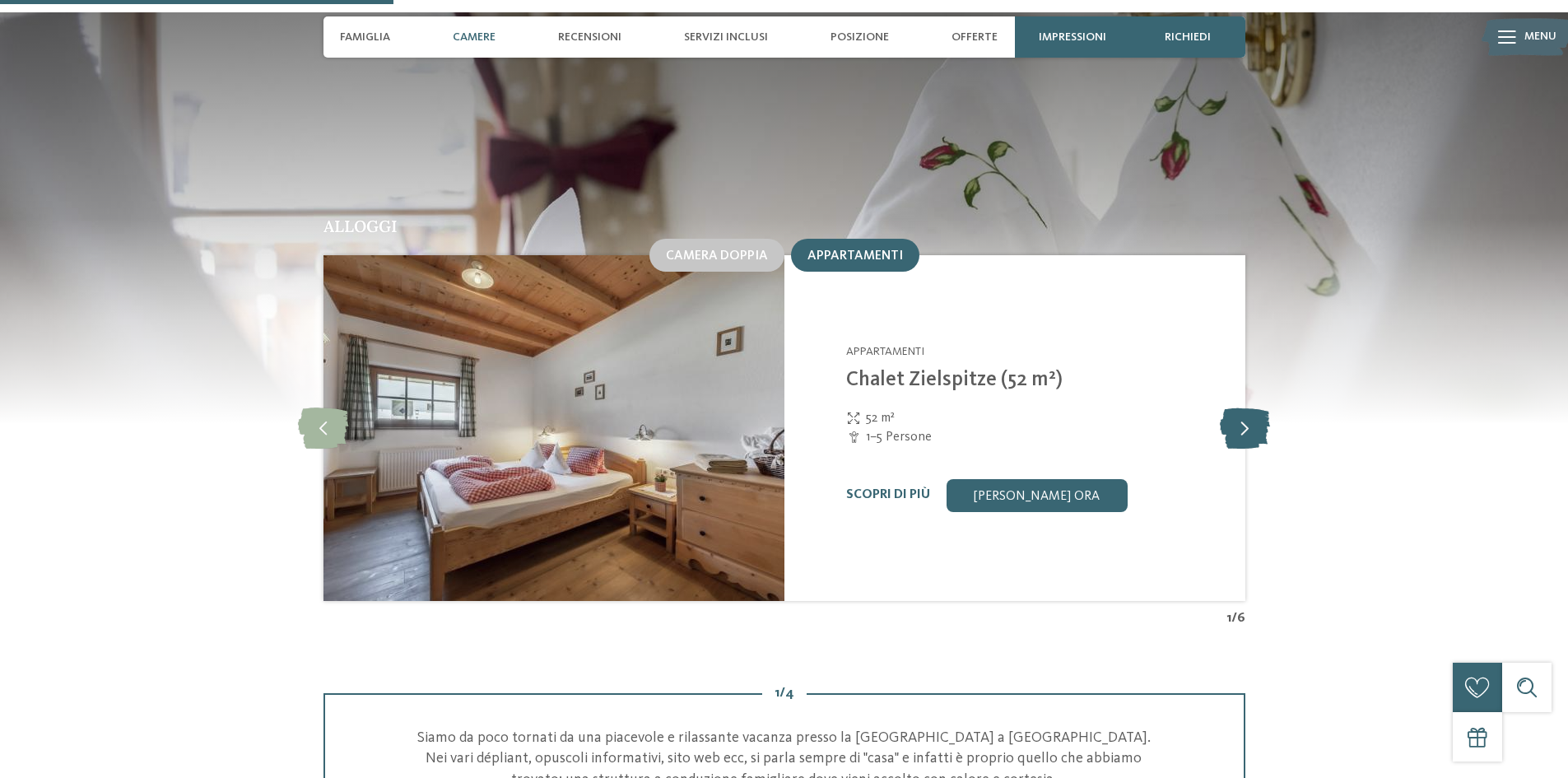
click at [1253, 408] on icon at bounding box center [1244, 428] width 51 height 41
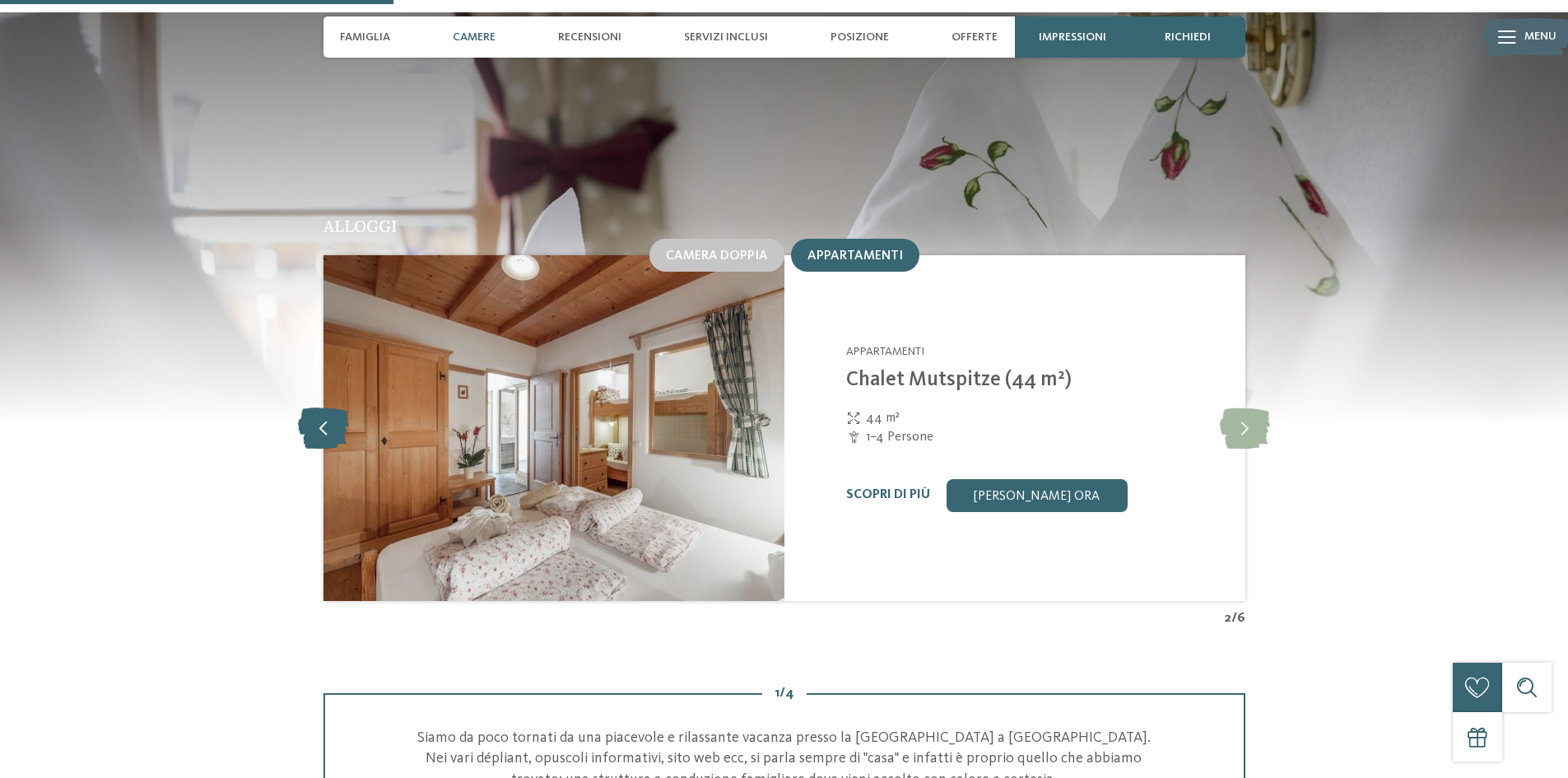
click at [324, 408] on icon at bounding box center [323, 428] width 51 height 41
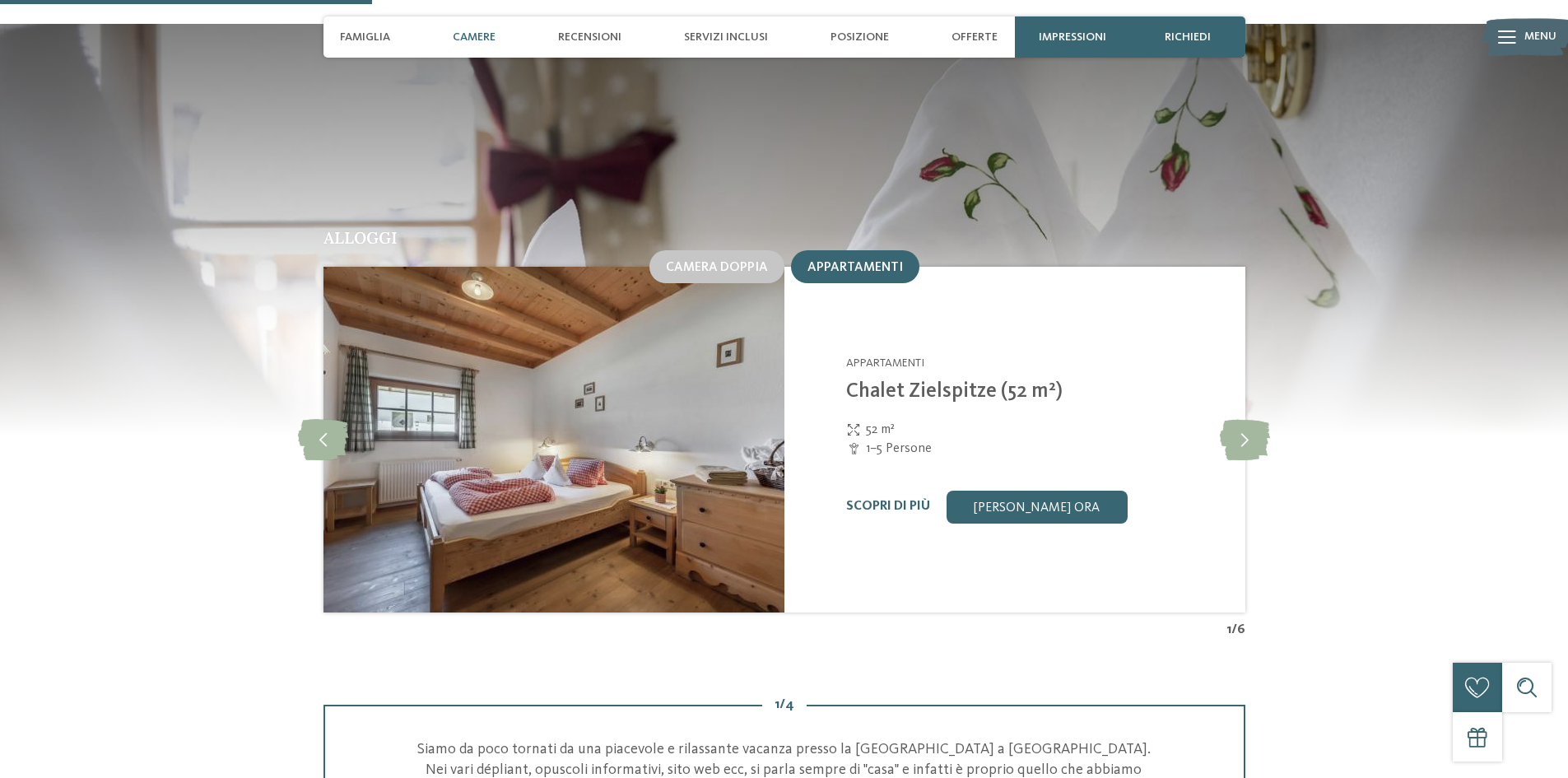
scroll to position [1646, 0]
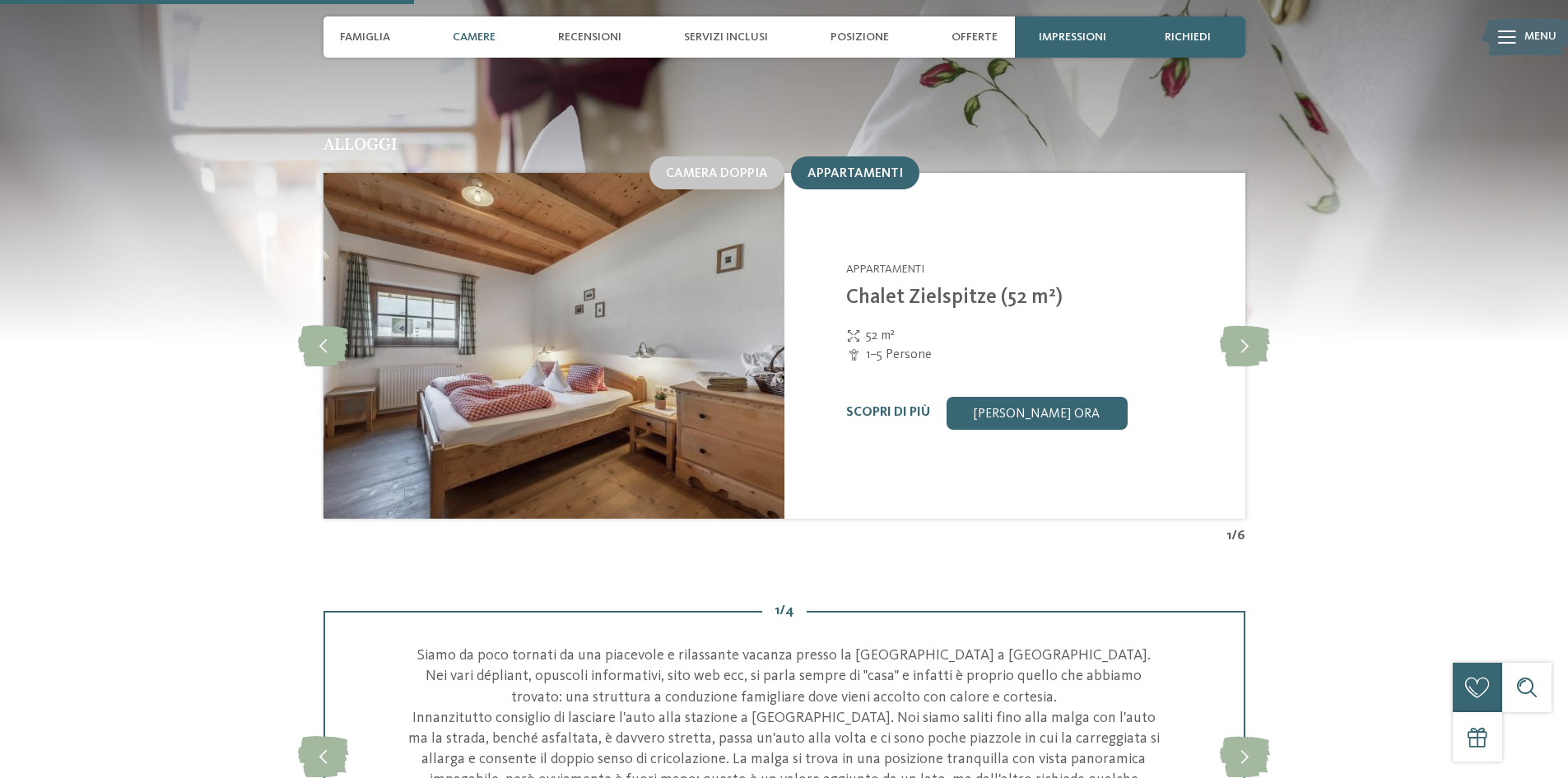
click at [673, 353] on img at bounding box center [554, 346] width 461 height 346
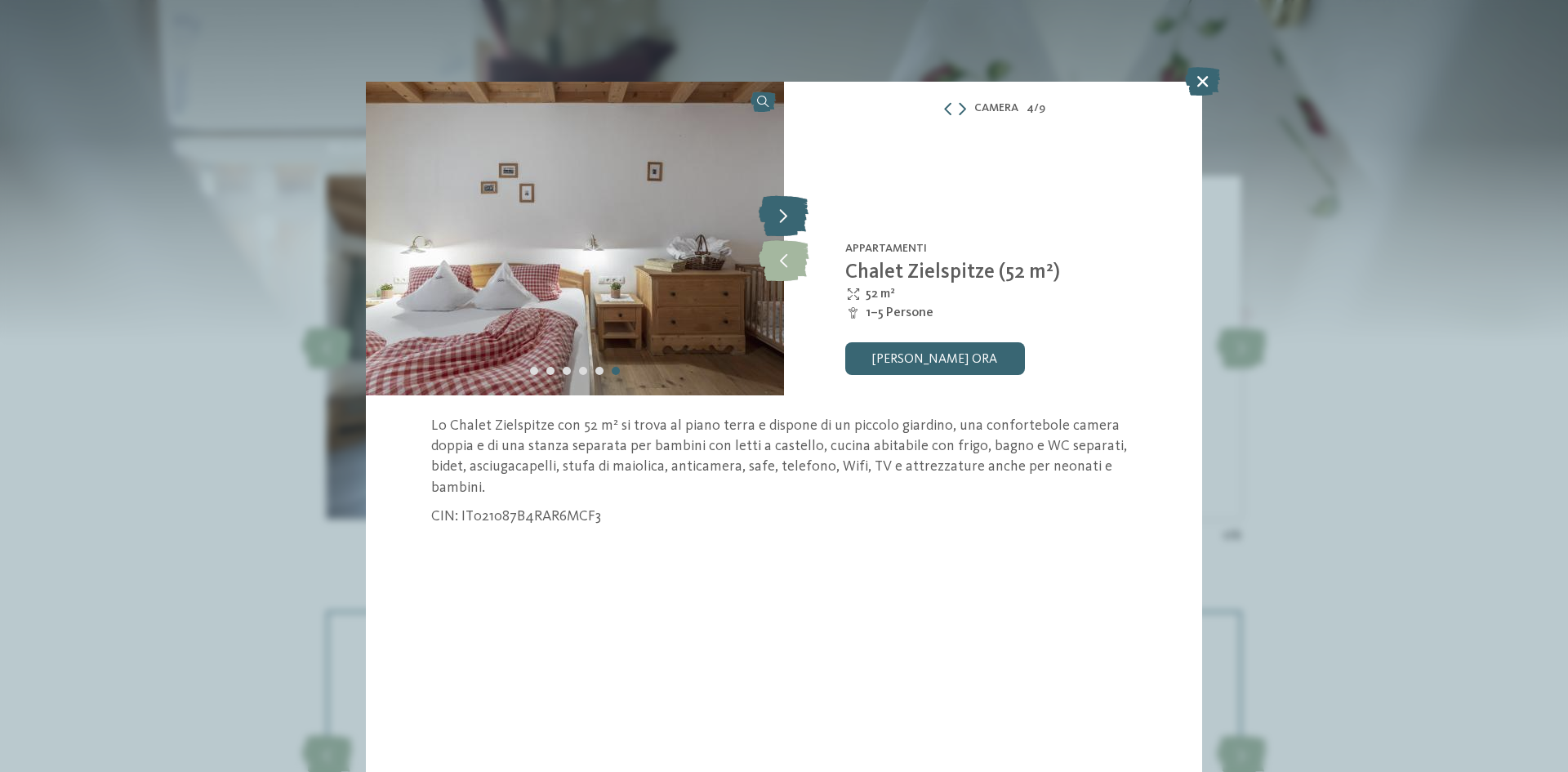
click at [781, 218] on icon at bounding box center [784, 215] width 50 height 40
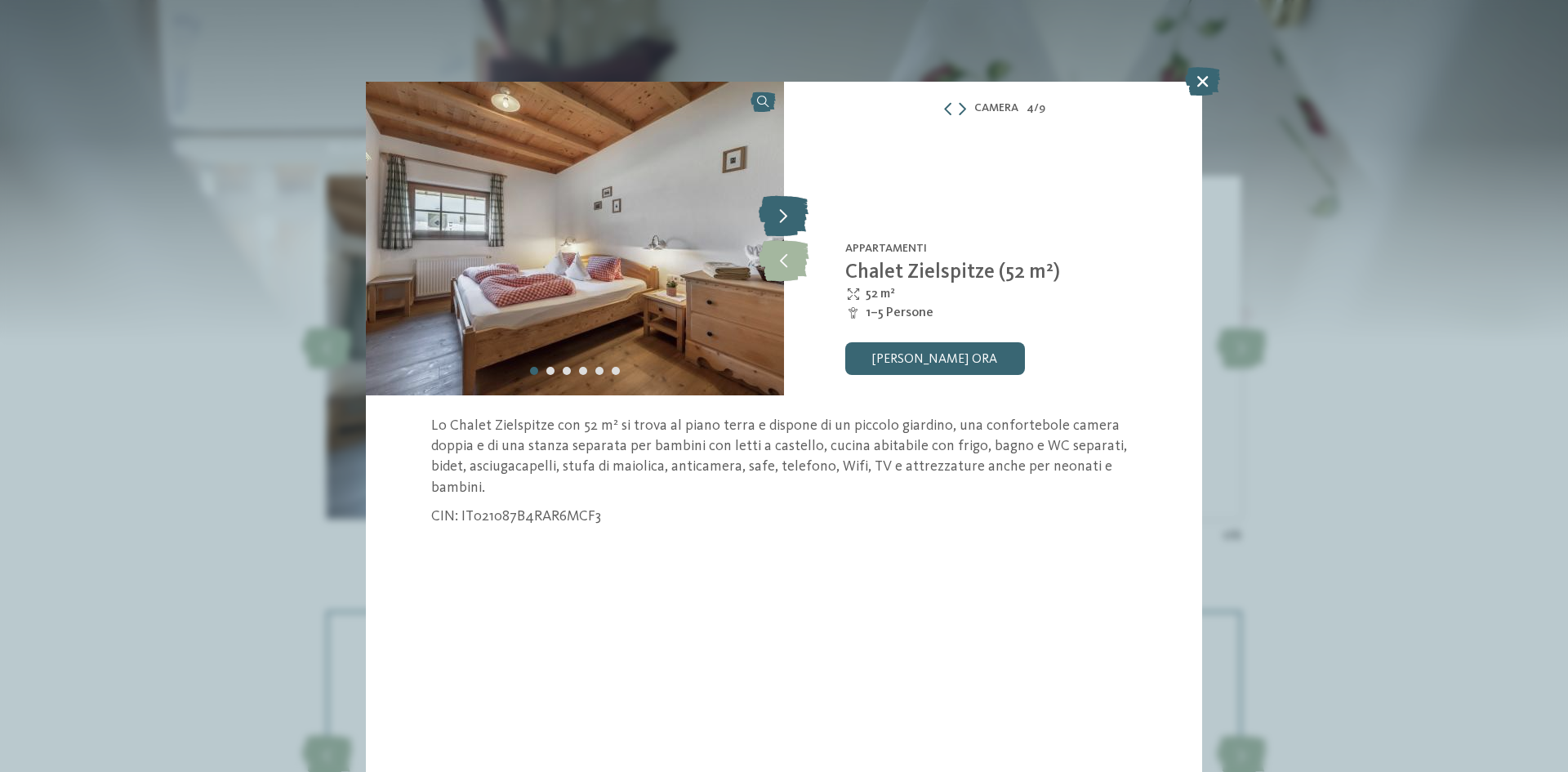
click at [781, 218] on icon at bounding box center [784, 215] width 50 height 40
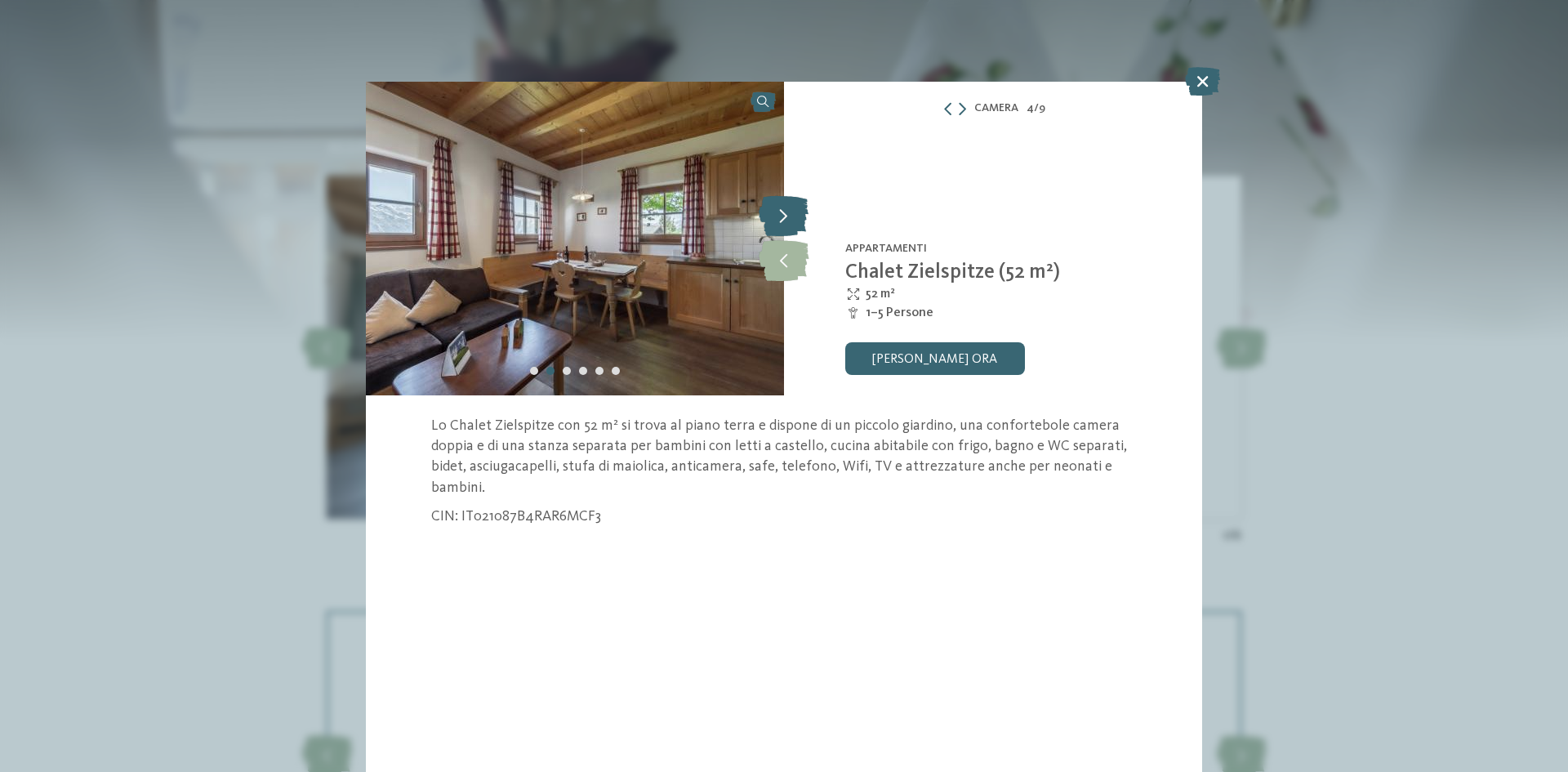
click at [781, 218] on icon at bounding box center [784, 215] width 50 height 40
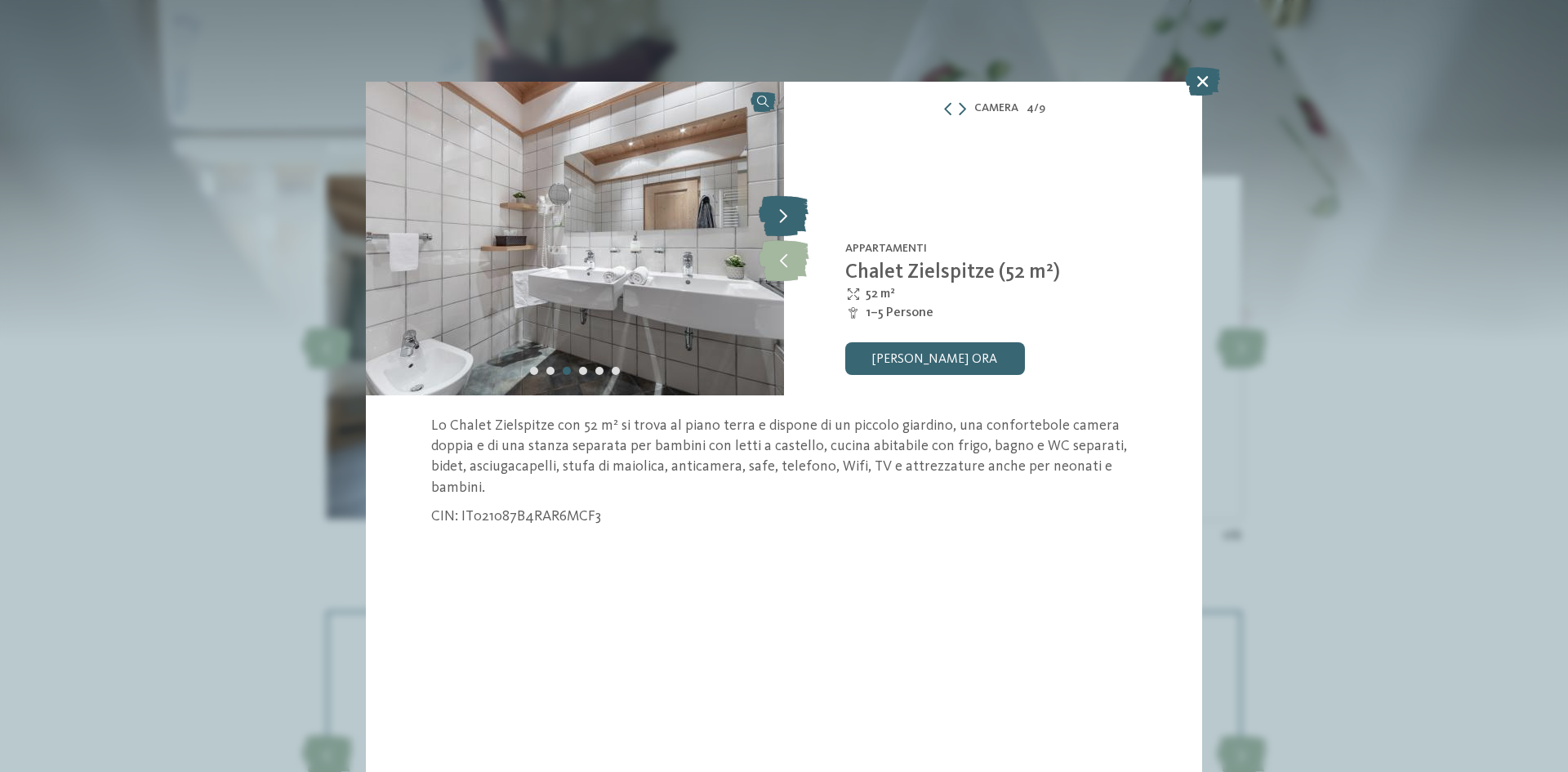
click at [781, 218] on icon at bounding box center [784, 215] width 50 height 40
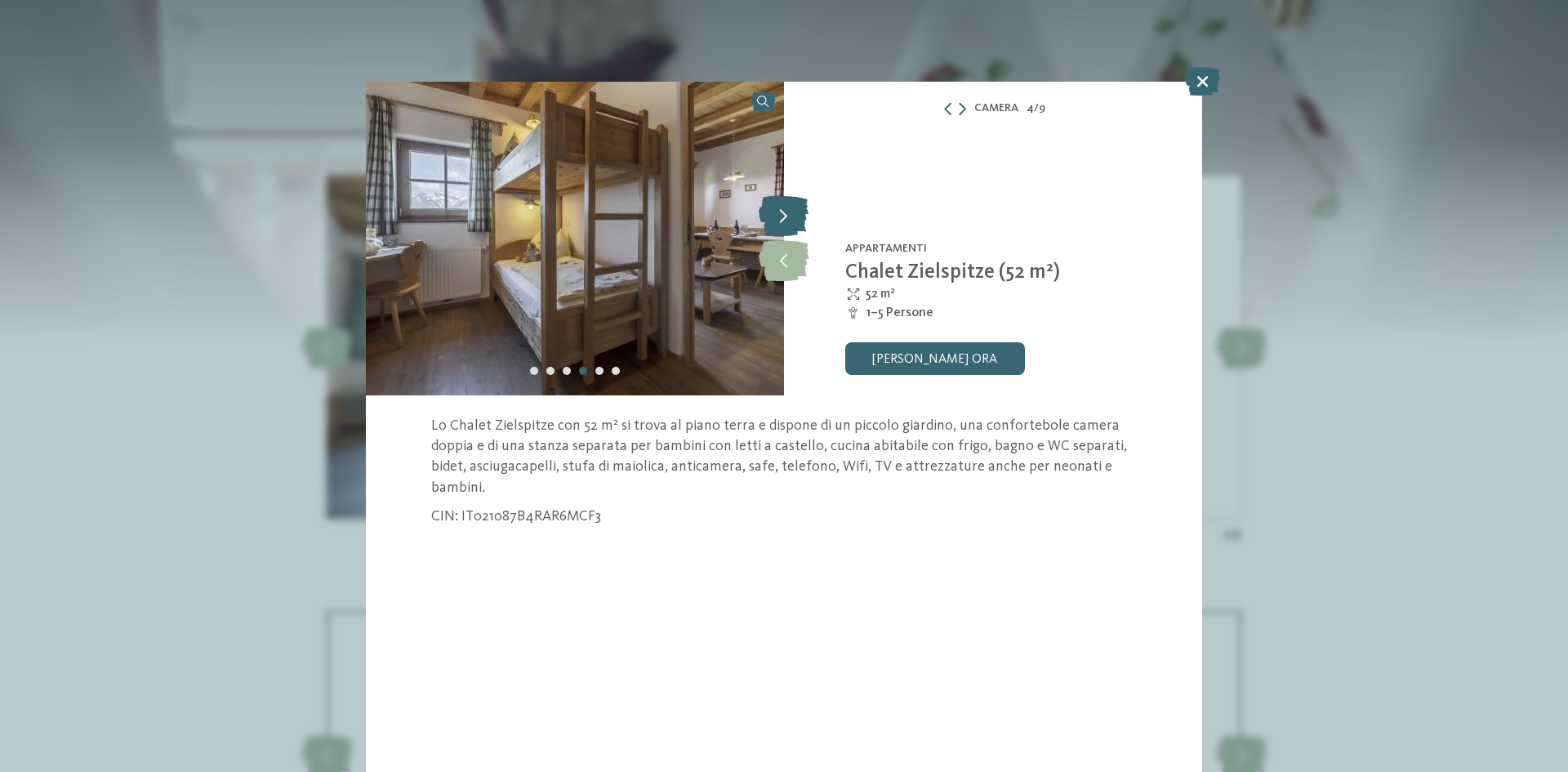
click at [781, 218] on icon at bounding box center [784, 215] width 50 height 40
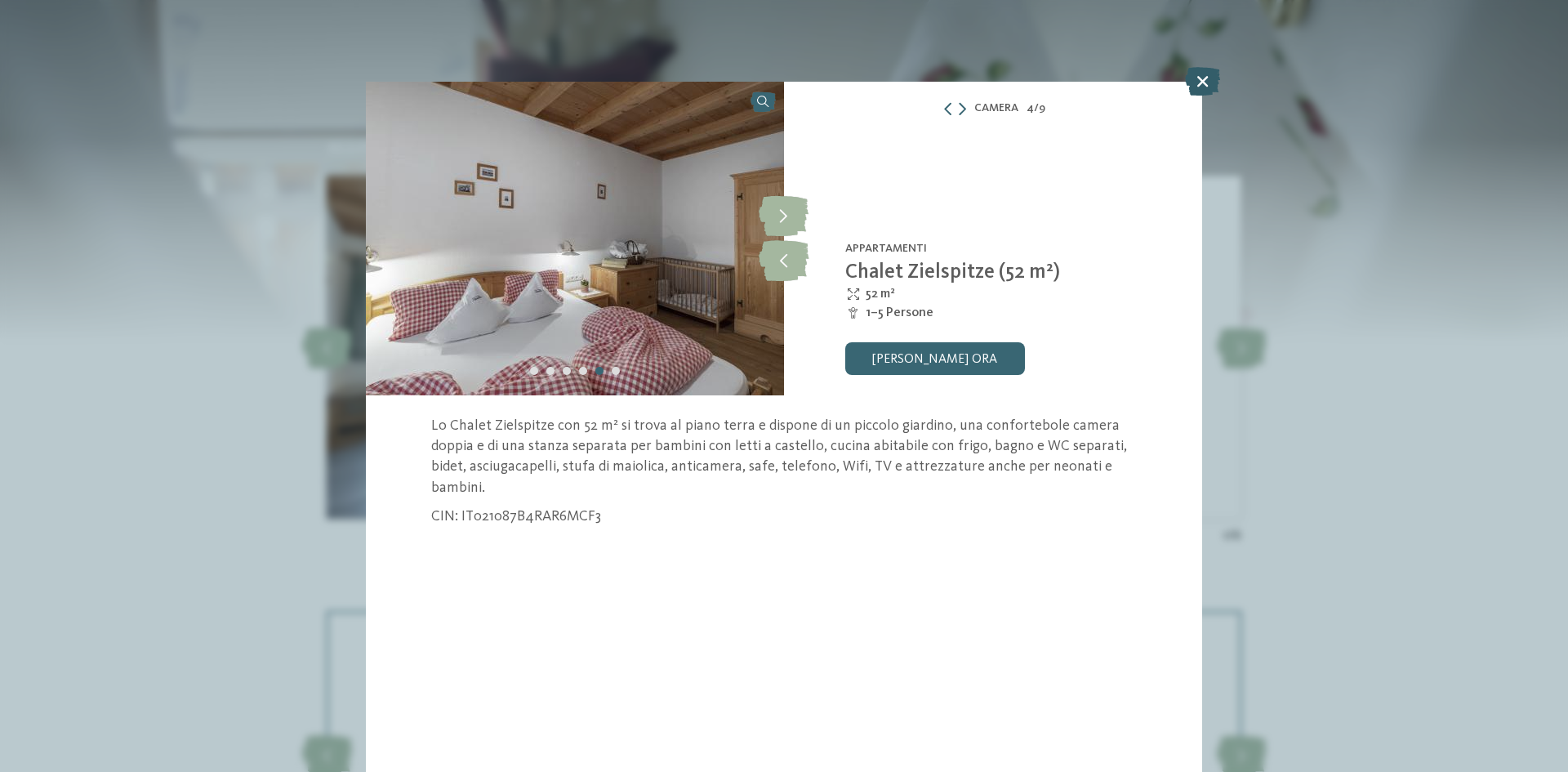
click at [1208, 83] on icon at bounding box center [1203, 81] width 35 height 29
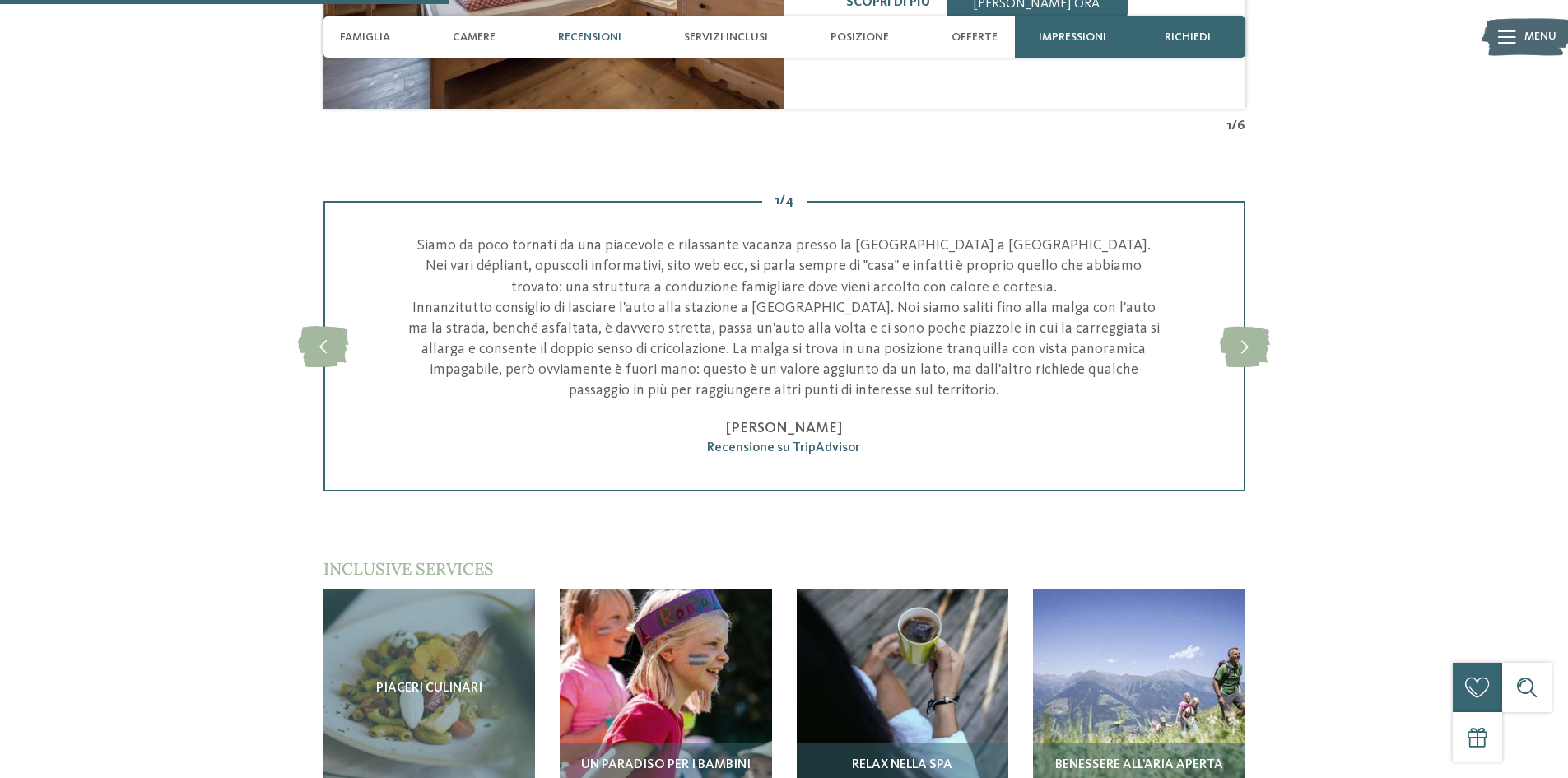
scroll to position [2058, 0]
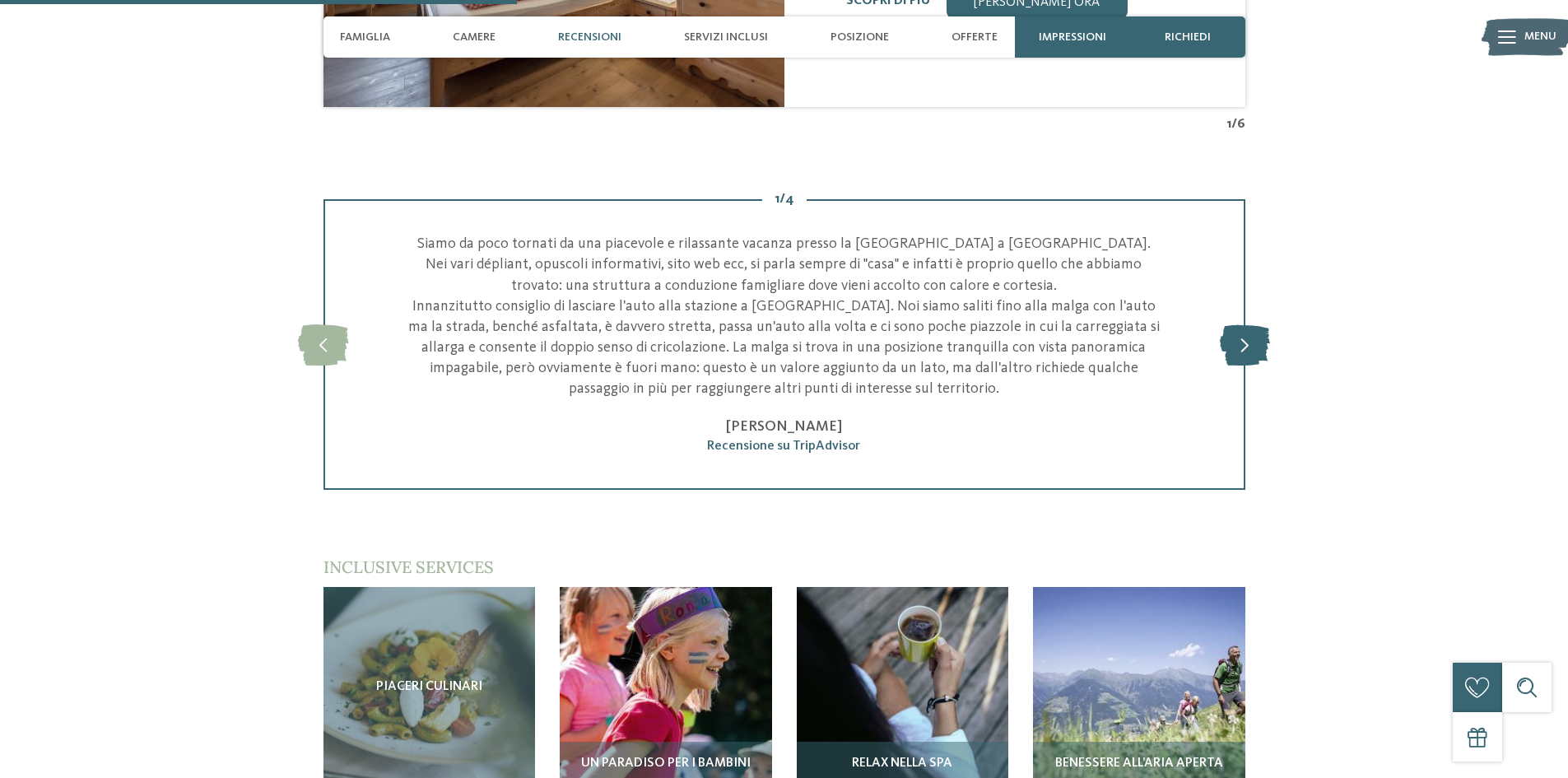
click at [1242, 324] on icon at bounding box center [1244, 345] width 51 height 41
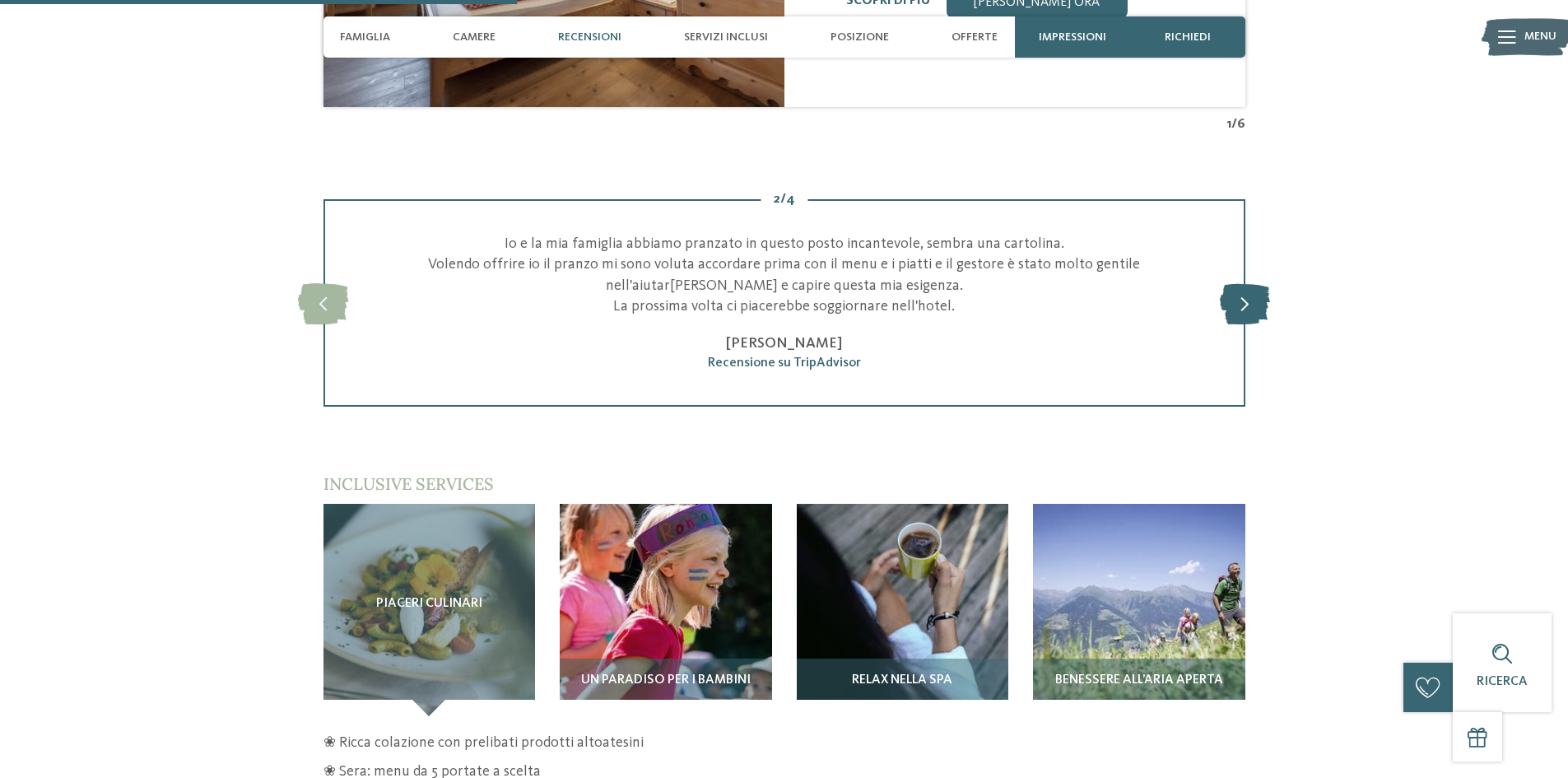
click at [1242, 321] on div "slide 3 of 4 La Malga dei Sogni! Io, mia moglie e i bambini abbiamo adorato que…" at bounding box center [784, 303] width 922 height 207
click at [1236, 283] on icon at bounding box center [1244, 303] width 51 height 41
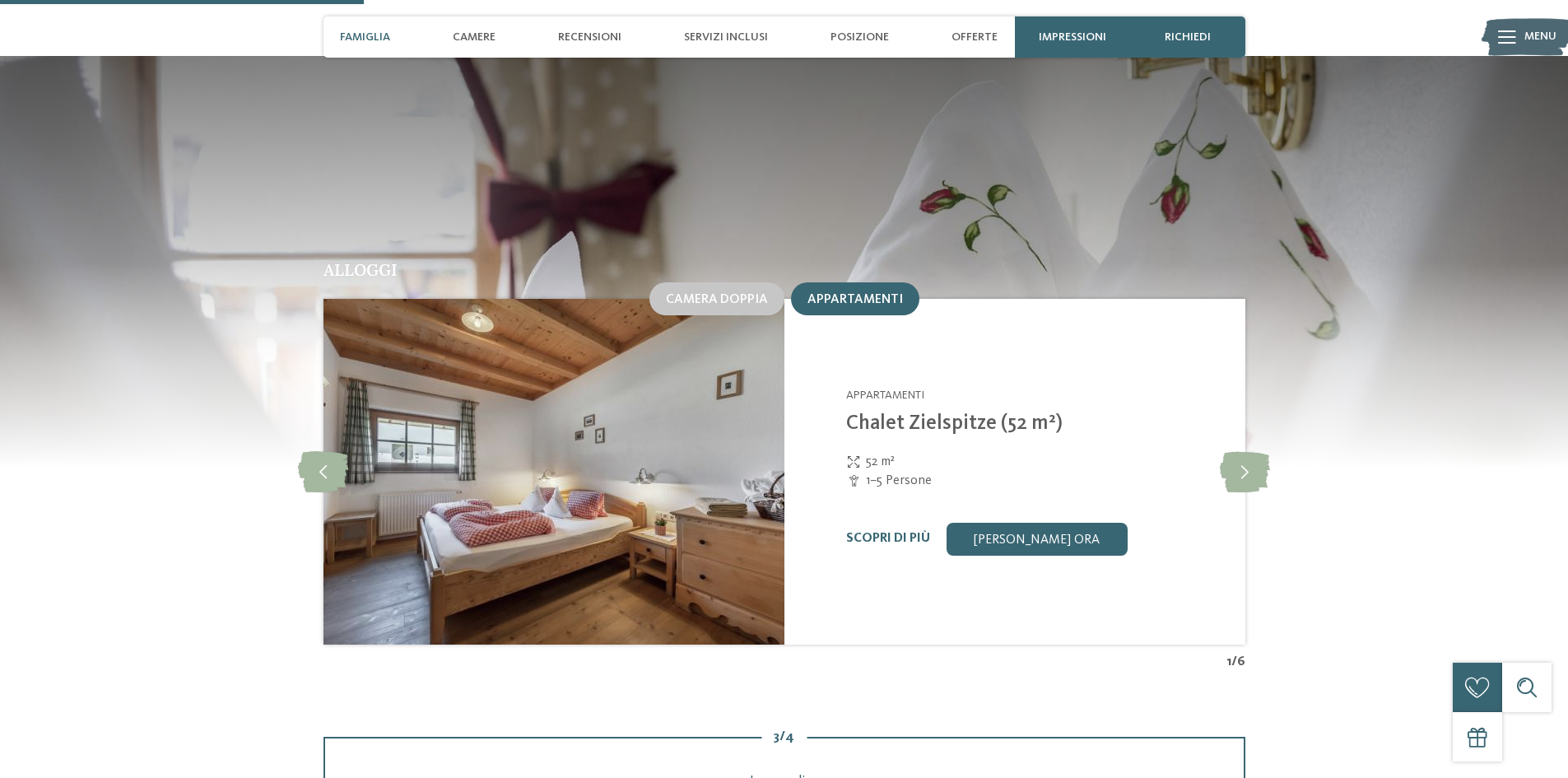
scroll to position [1399, 0]
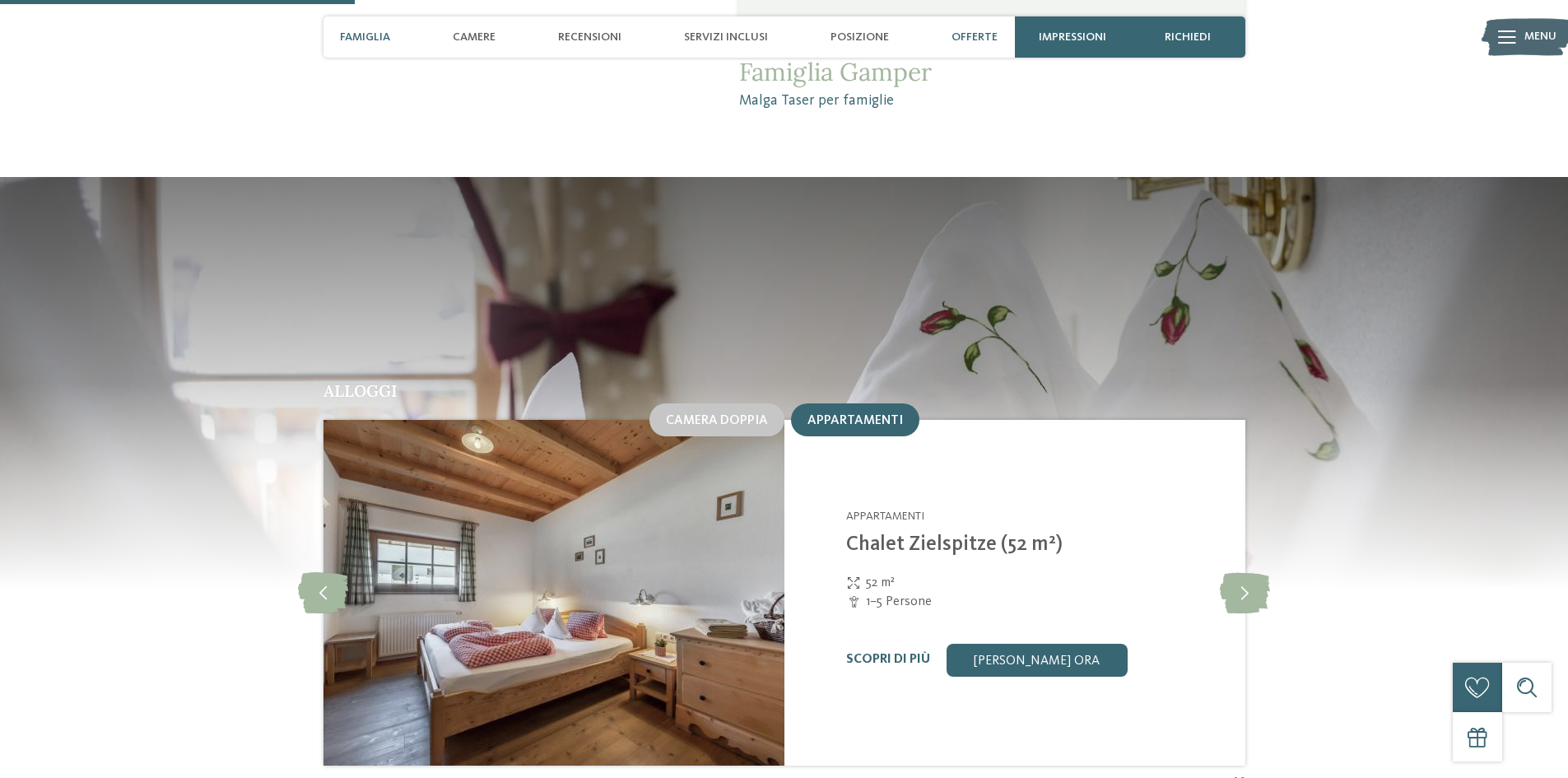
click at [979, 29] on div "Offerte" at bounding box center [974, 37] width 63 height 41
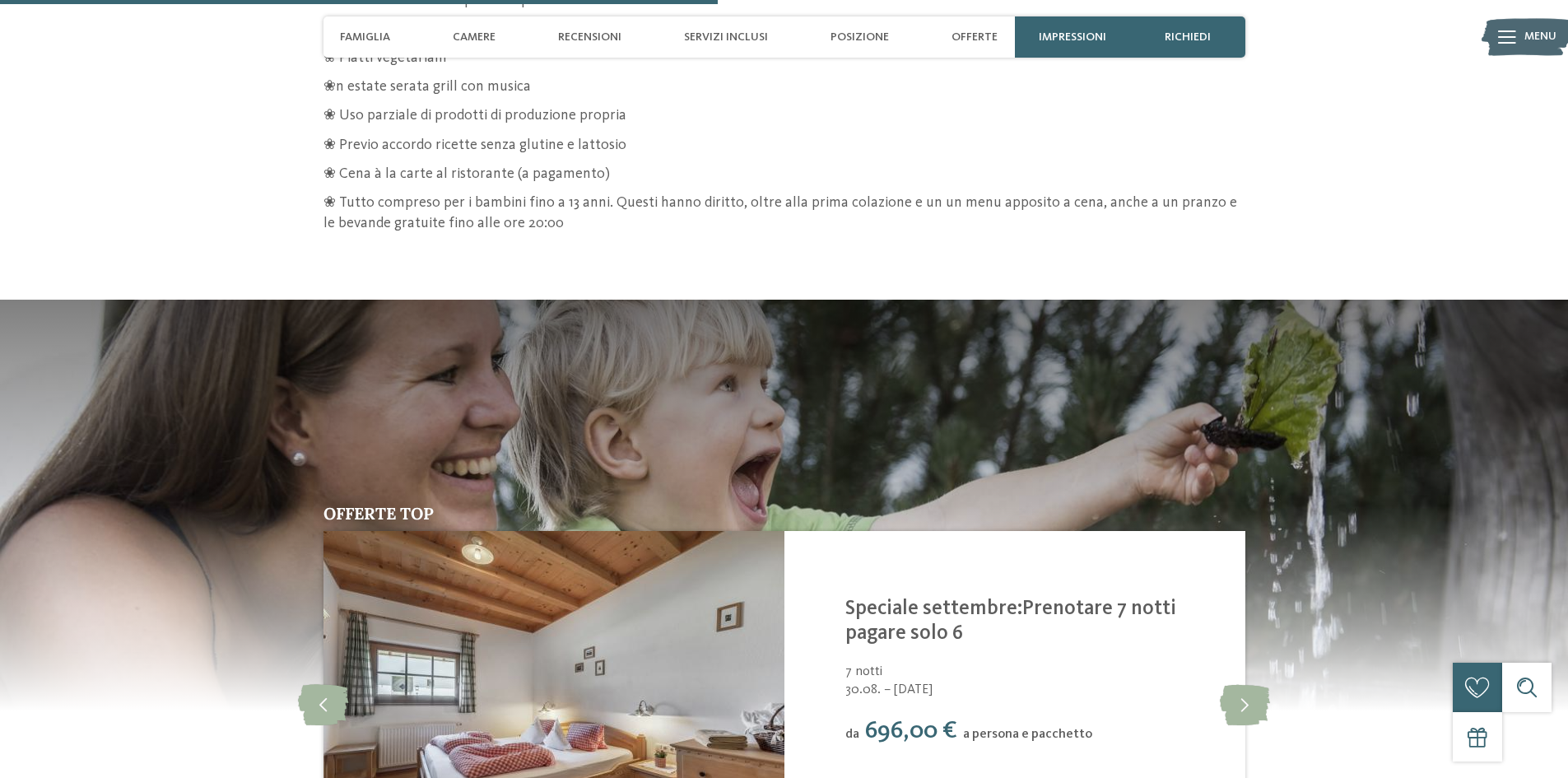
scroll to position [2853, 0]
